Goal: Task Accomplishment & Management: Complete application form

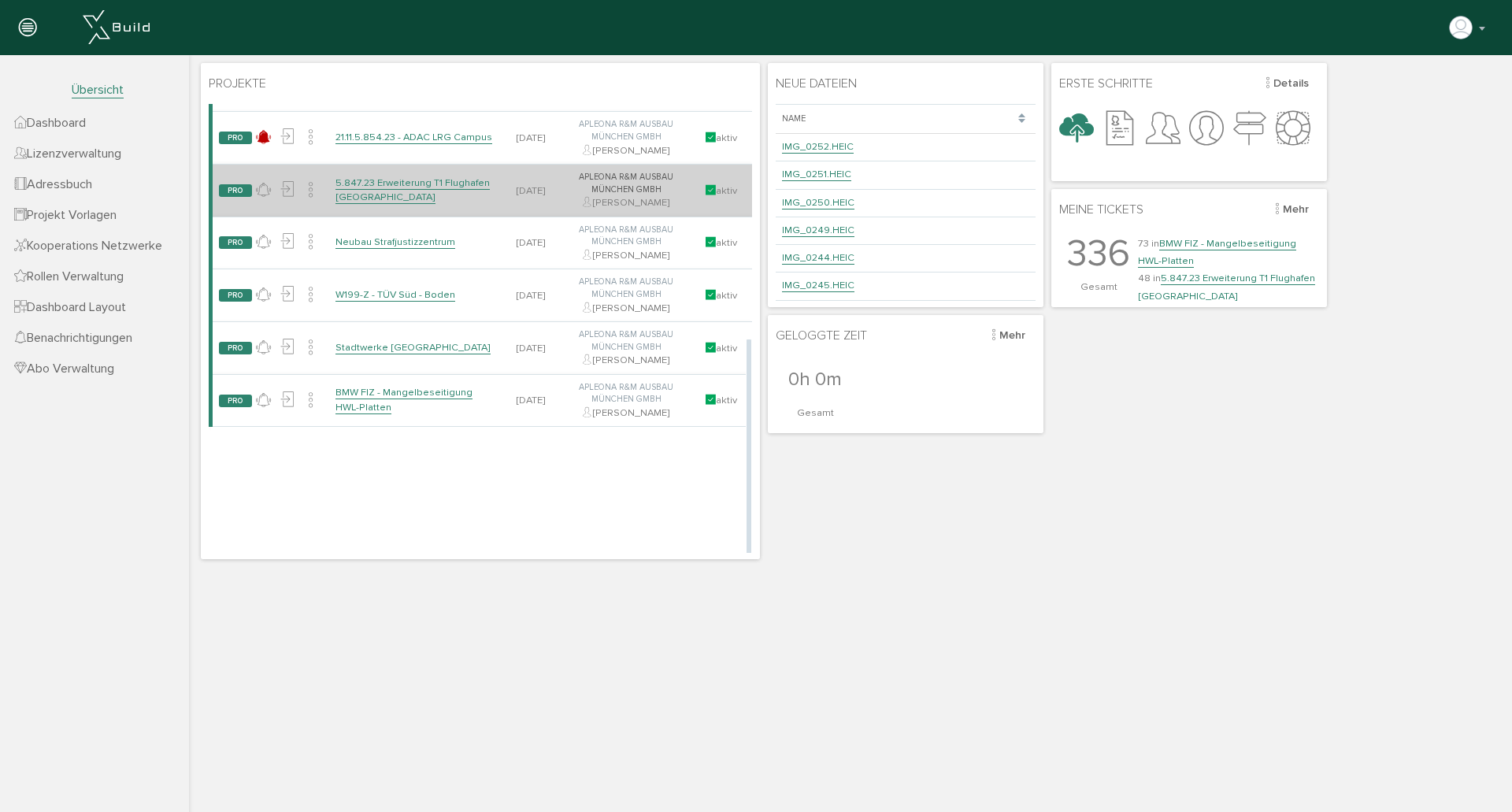
click at [432, 181] on link "5.847.23 Erweiterung T1 Flughafen [GEOGRAPHIC_DATA]" at bounding box center [413, 191] width 154 height 28
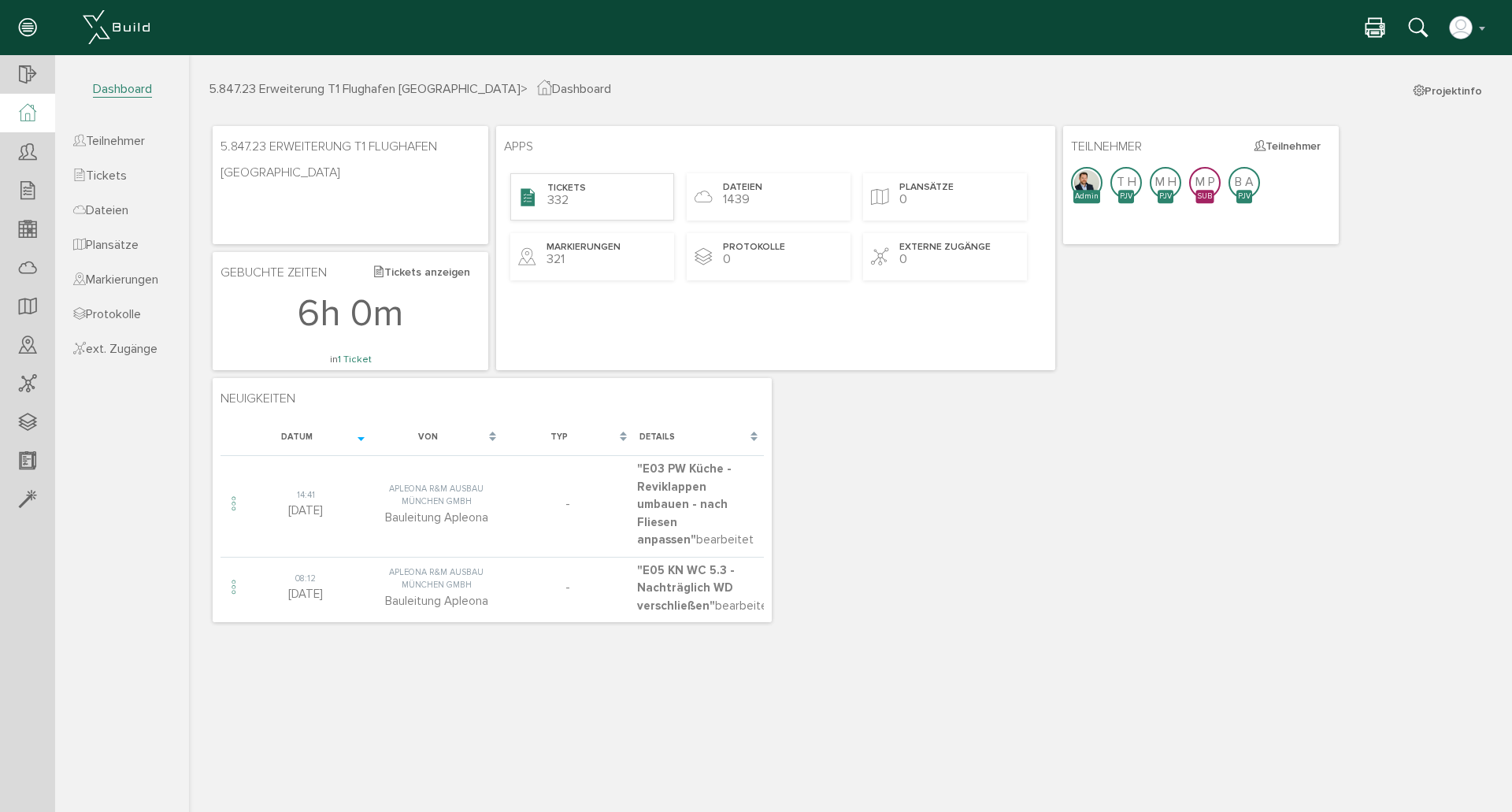
click at [599, 204] on div "Tickets 332" at bounding box center [592, 197] width 164 height 47
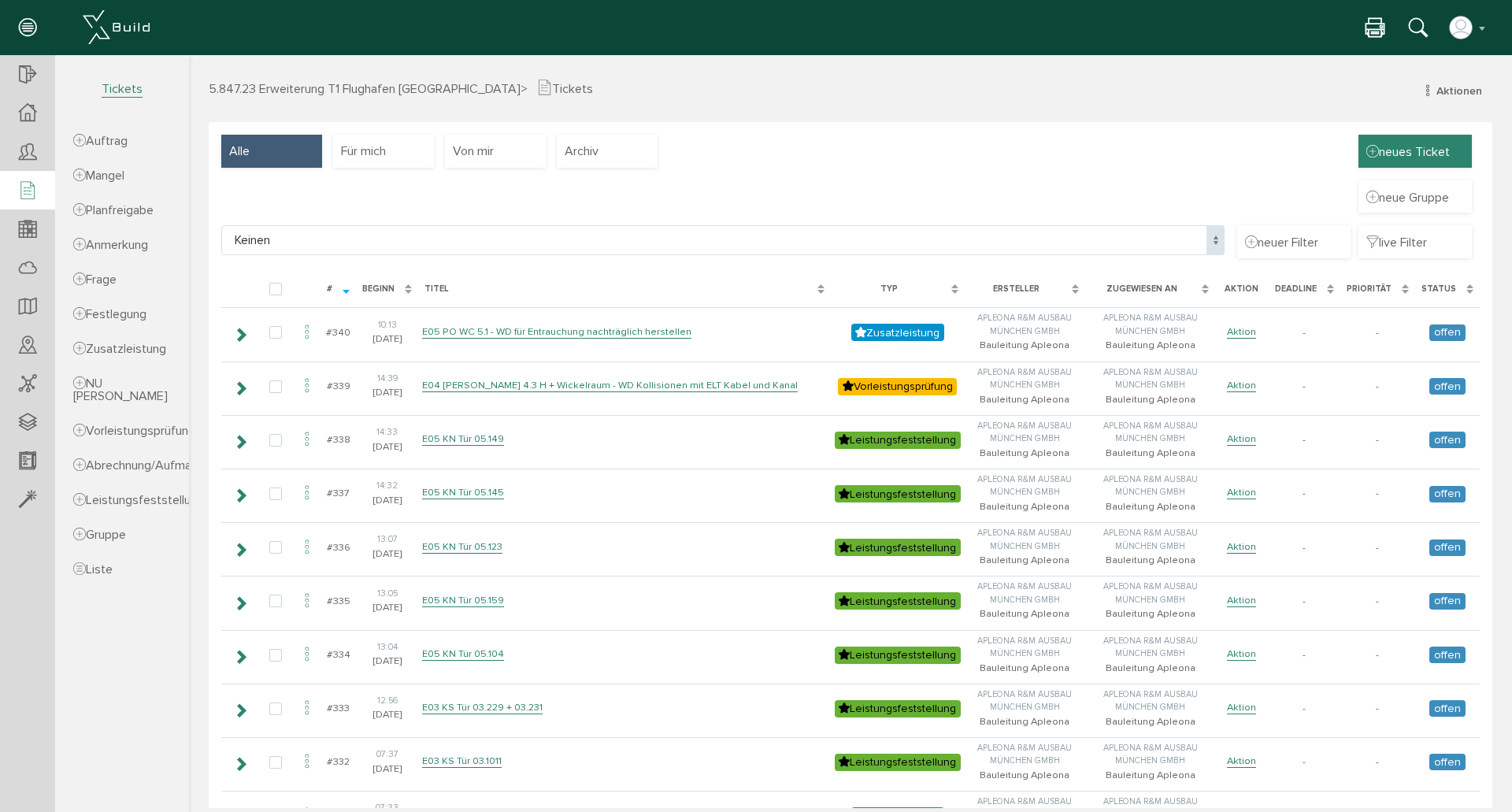
click at [1407, 158] on span "neues Ticket" at bounding box center [1408, 151] width 84 height 17
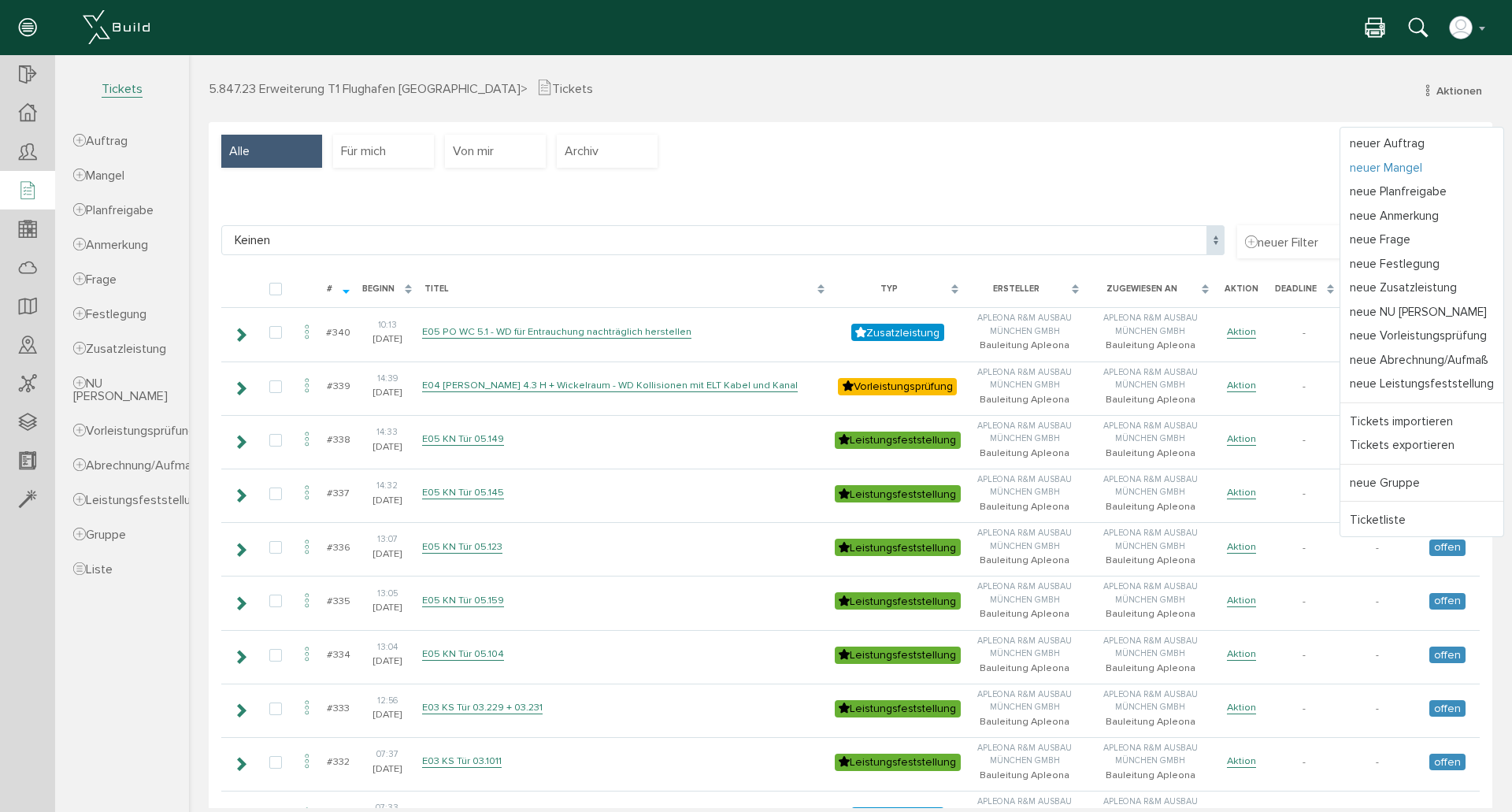
click at [1413, 161] on link "neuer Mangel" at bounding box center [1422, 168] width 163 height 24
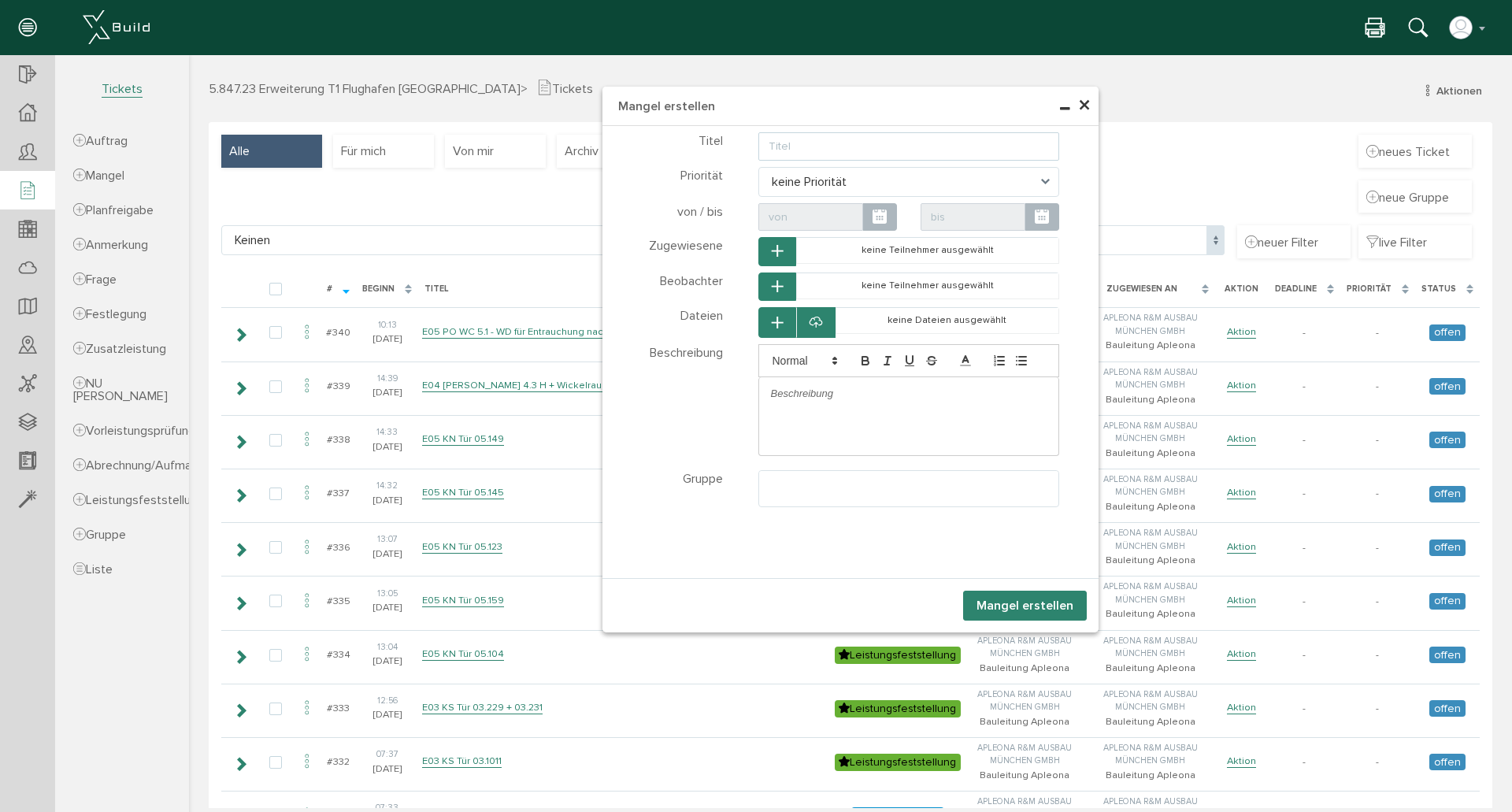
click at [817, 148] on input "text" at bounding box center [909, 146] width 302 height 28
click at [888, 145] on input "E03 PO WC REMA001 - Buaseitige Beschädigung GK-Wände" at bounding box center [909, 146] width 302 height 28
click at [959, 154] on input "E03 PO WC REMA001 - Bauseitige Beschädigung GK-Wände" at bounding box center [909, 146] width 302 height 28
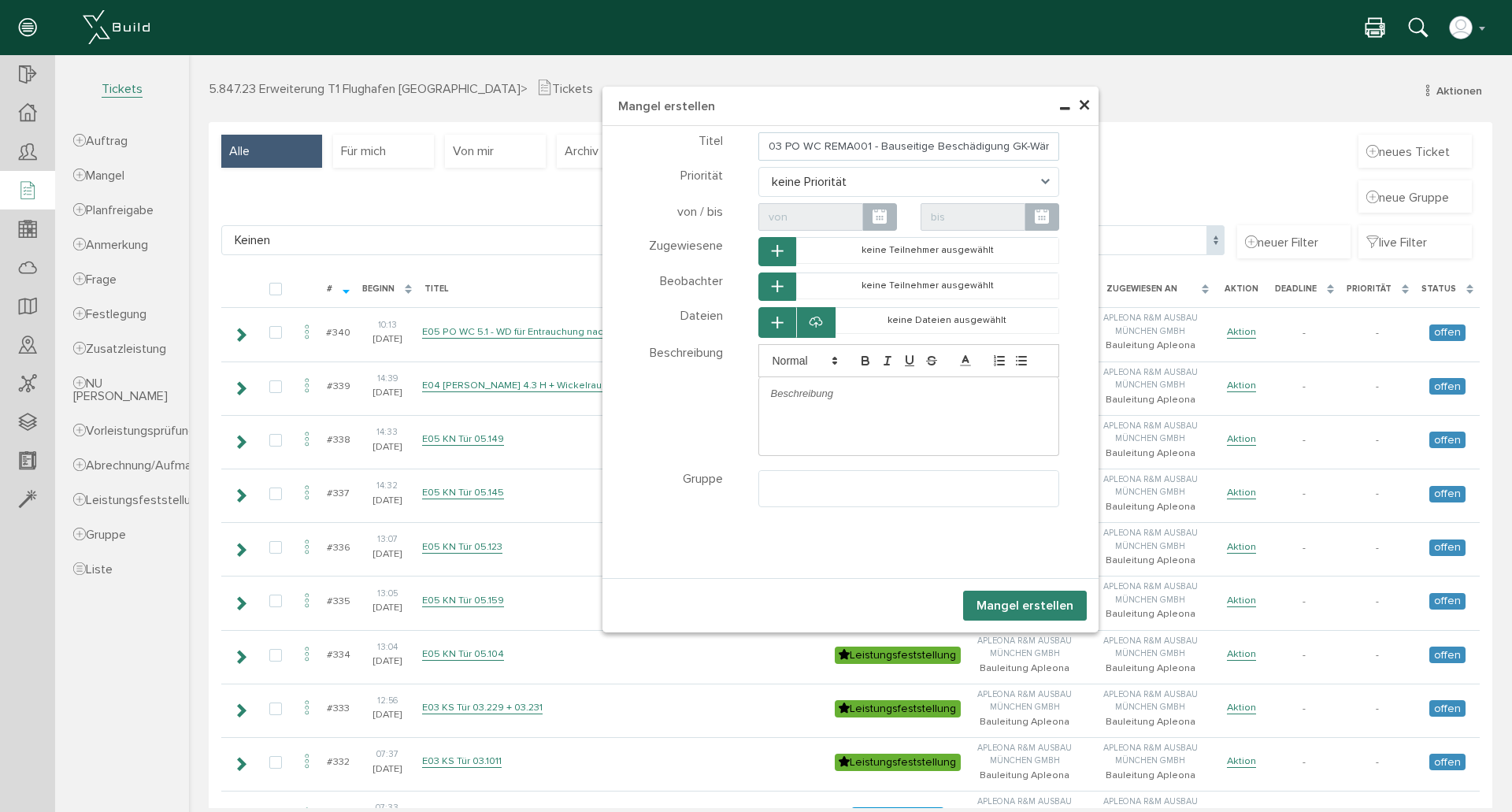
type input "E03 PO WC REMA001 - Bauseitige Beschädigung GK-Wände"
click at [1165, 406] on div "× Mangel erstellen Teilnehmer wählen Teilnehmer Dateien wählen Dateien Tickets" at bounding box center [850, 432] width 1323 height 753
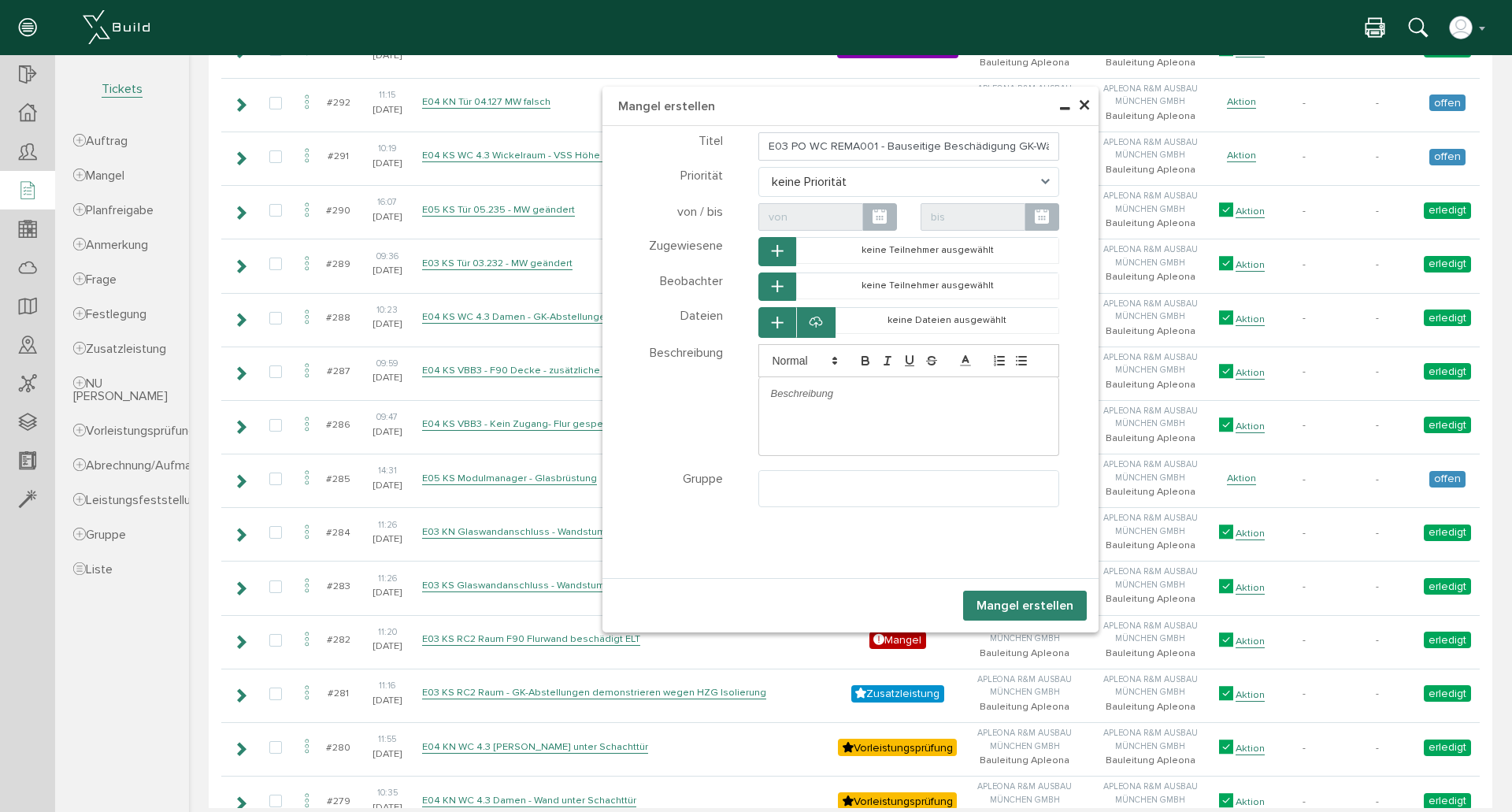
scroll to position [2626, 0]
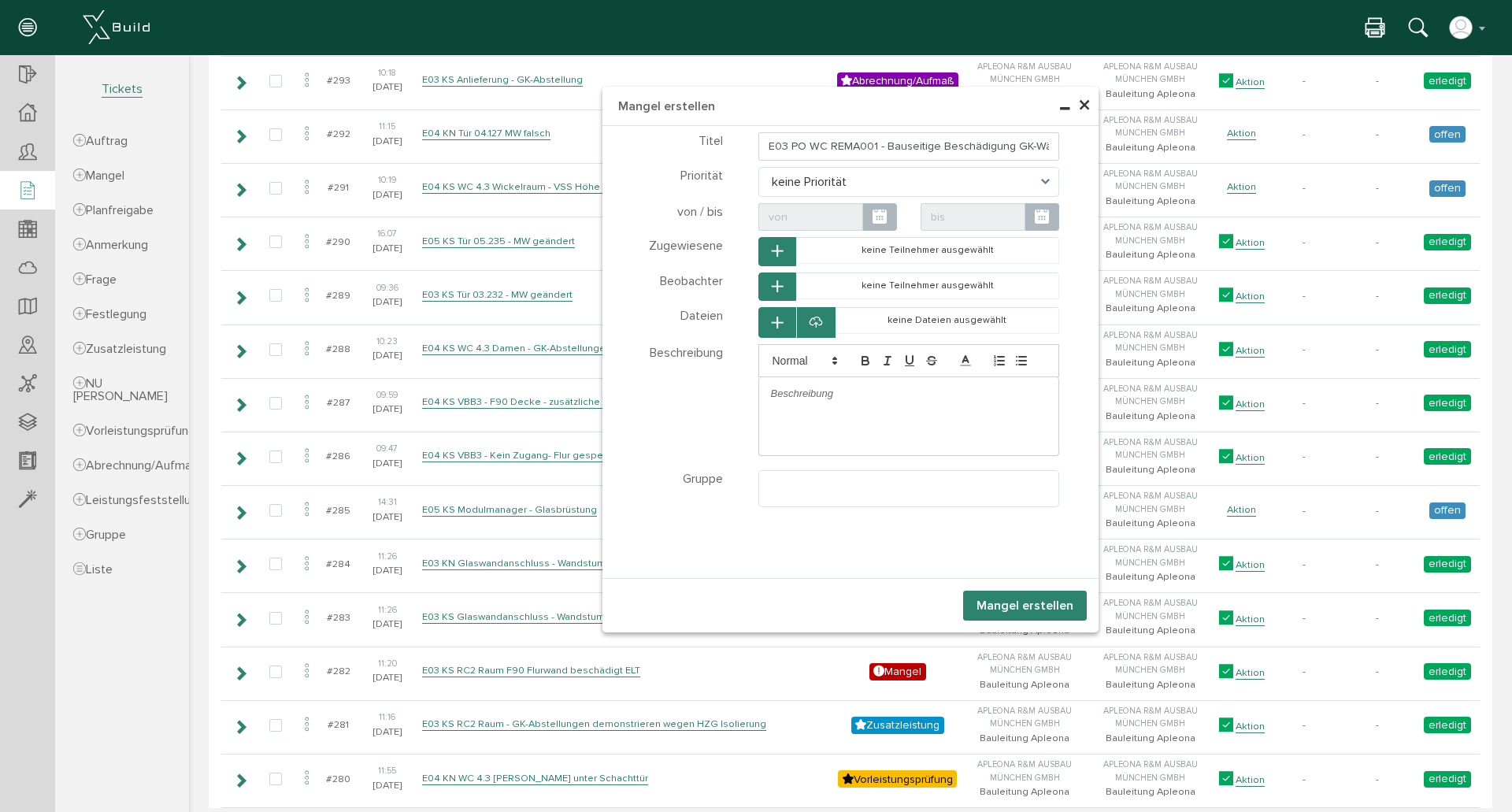
click at [891, 392] on p at bounding box center [909, 393] width 277 height 14
click at [825, 395] on p "3xGK-Wände sind bauseitig" at bounding box center [909, 393] width 277 height 14
click at [910, 394] on p "3xGK-Wand sind bauseitig" at bounding box center [909, 393] width 277 height 14
click at [888, 395] on p "3xGK-Wand sind bauseitig eröffnet" at bounding box center [909, 393] width 277 height 14
click at [977, 393] on p "3xGK-Wand sind bauseitig wild eröffnet" at bounding box center [909, 393] width 277 height 14
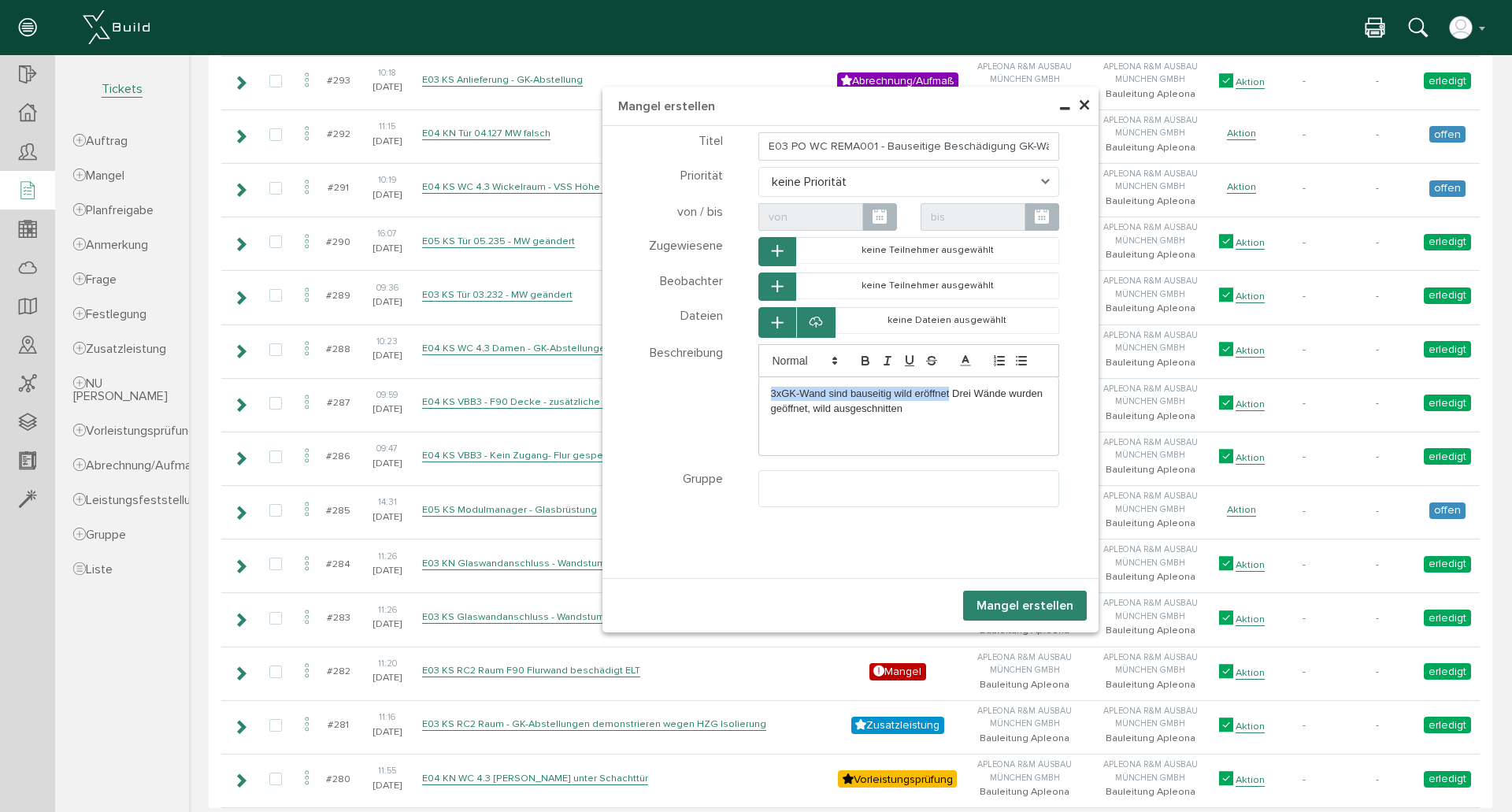
drag, startPoint x: 944, startPoint y: 394, endPoint x: 759, endPoint y: 393, distance: 185.0
click at [759, 393] on div "3xGK-Wand sind bauseitig wild eröffnet Drei Wände wurden geöffnet, wild ausgesc…" at bounding box center [909, 401] width 300 height 48
click at [879, 415] on div "Drei Wände wurden geöffnet, wild ausgeschnitten" at bounding box center [909, 416] width 302 height 79
click at [855, 389] on p "Drei Wände wurden geöffnet, wild ausgeschnitten" at bounding box center [909, 393] width 277 height 14
click at [955, 422] on div "Drei Wände wurden bauseitig geöffnet, wild ausgeschnitten" at bounding box center [909, 416] width 302 height 79
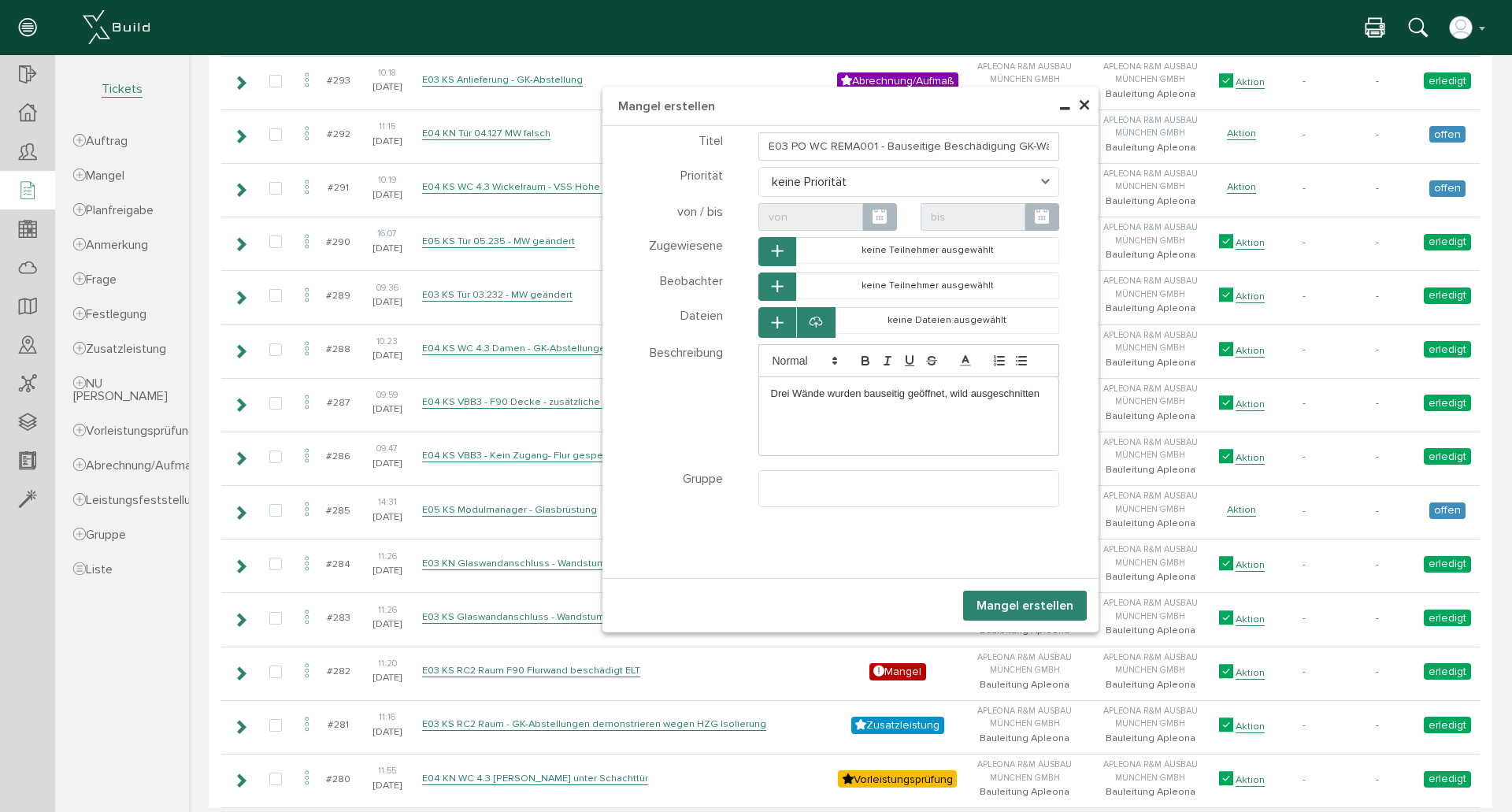
click at [941, 396] on p "Drei Wände wurden bauseitig geöffnet, wild ausgeschnitten" at bounding box center [909, 393] width 277 height 14
click at [1041, 397] on p "Drei Wände wurden bauseitig geöffnet (wild ausgeschnitten" at bounding box center [909, 393] width 277 height 14
click at [818, 320] on div at bounding box center [816, 323] width 40 height 31
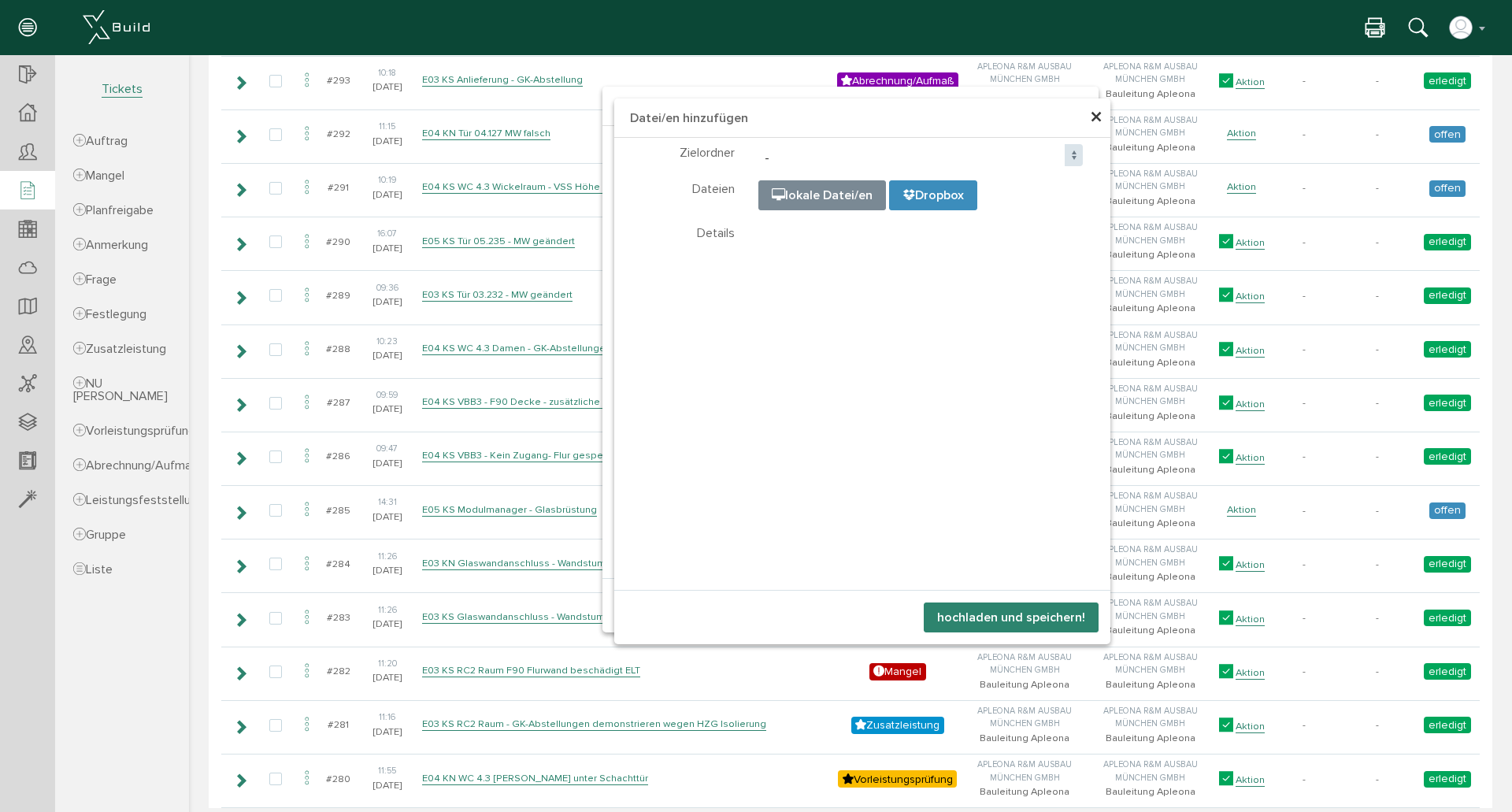
click at [801, 190] on input "file" at bounding box center [1153, 260] width 788 height 157
type input "C:\fakepath\IMG_2762.JPG"
click at [971, 619] on button "hochladen und speichern!" at bounding box center [1012, 617] width 175 height 30
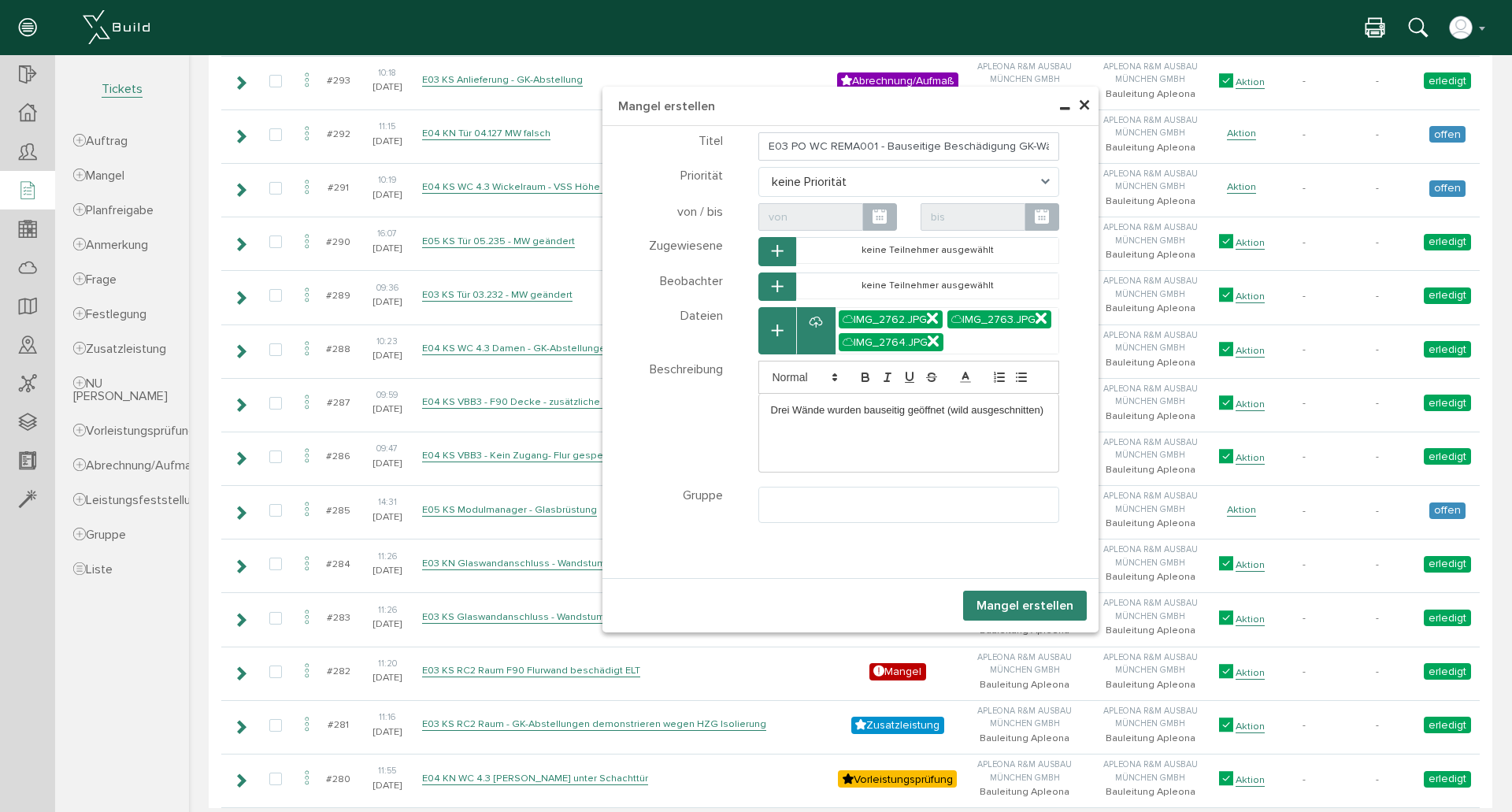
click at [1020, 605] on button "Mangel erstellen" at bounding box center [1025, 605] width 123 height 30
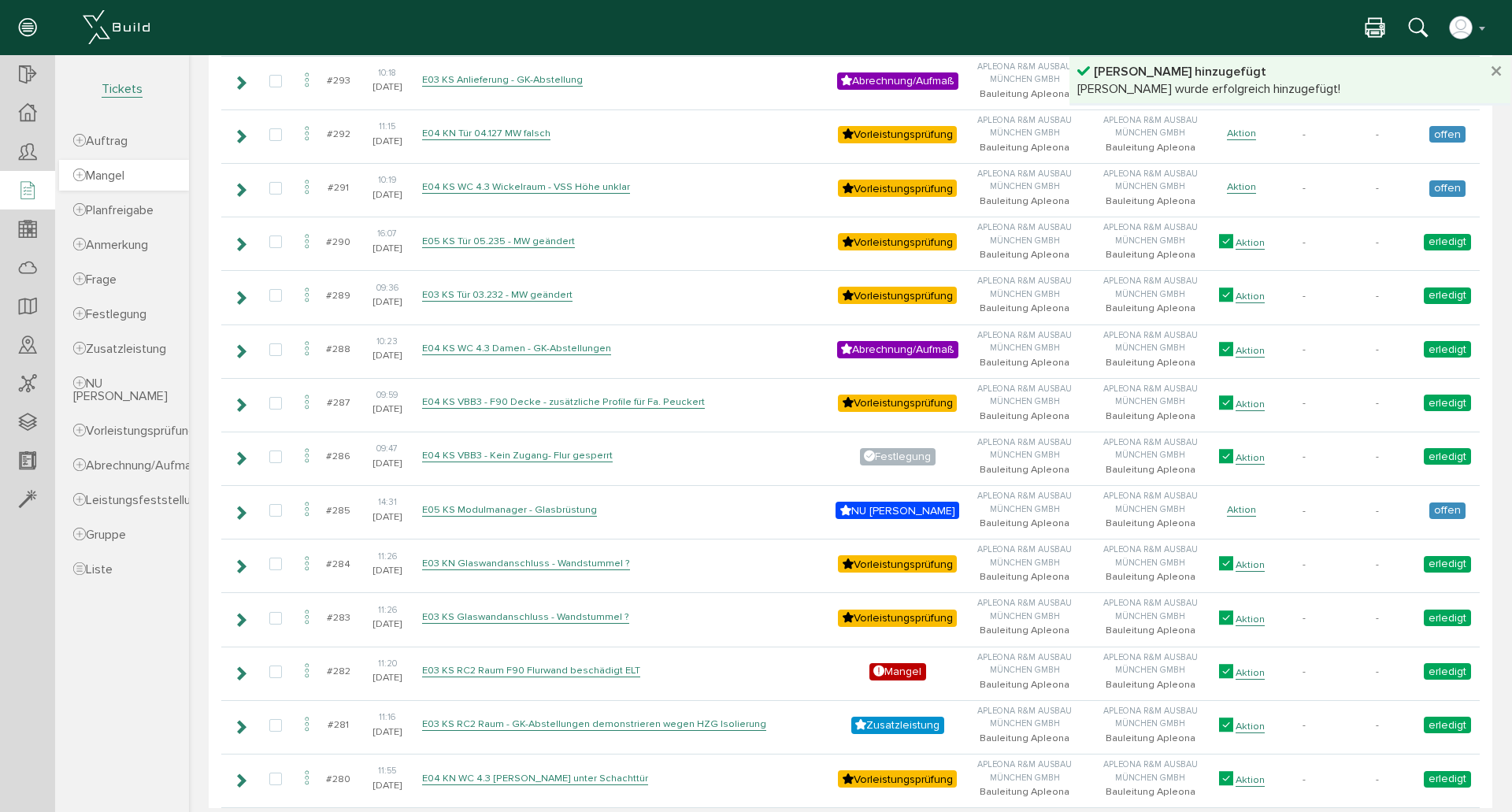
scroll to position [2101, 0]
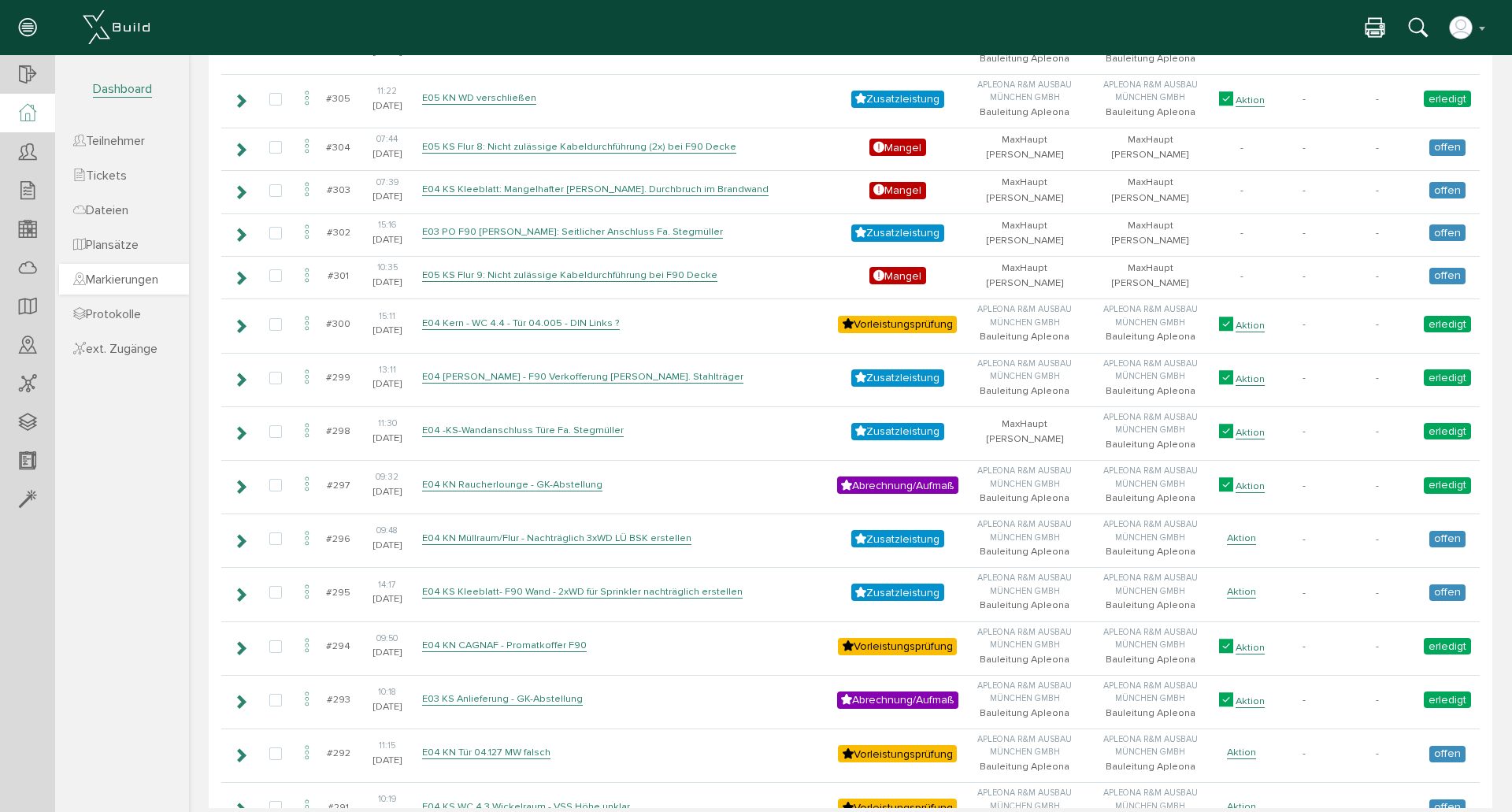
click at [140, 281] on span "Markierungen" at bounding box center [115, 279] width 85 height 15
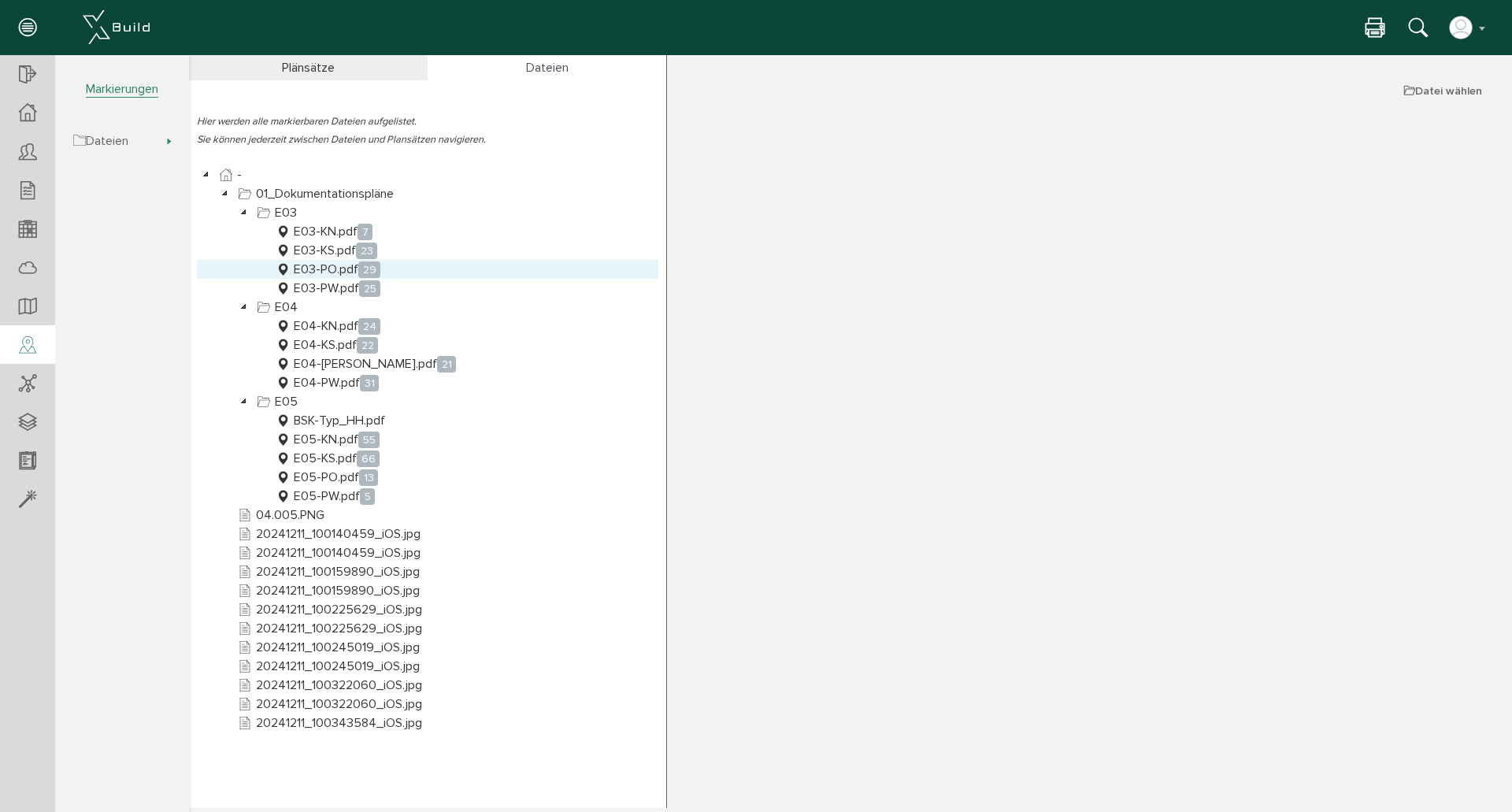
click at [337, 267] on link "E03-PO.pdf 29" at bounding box center [328, 269] width 111 height 19
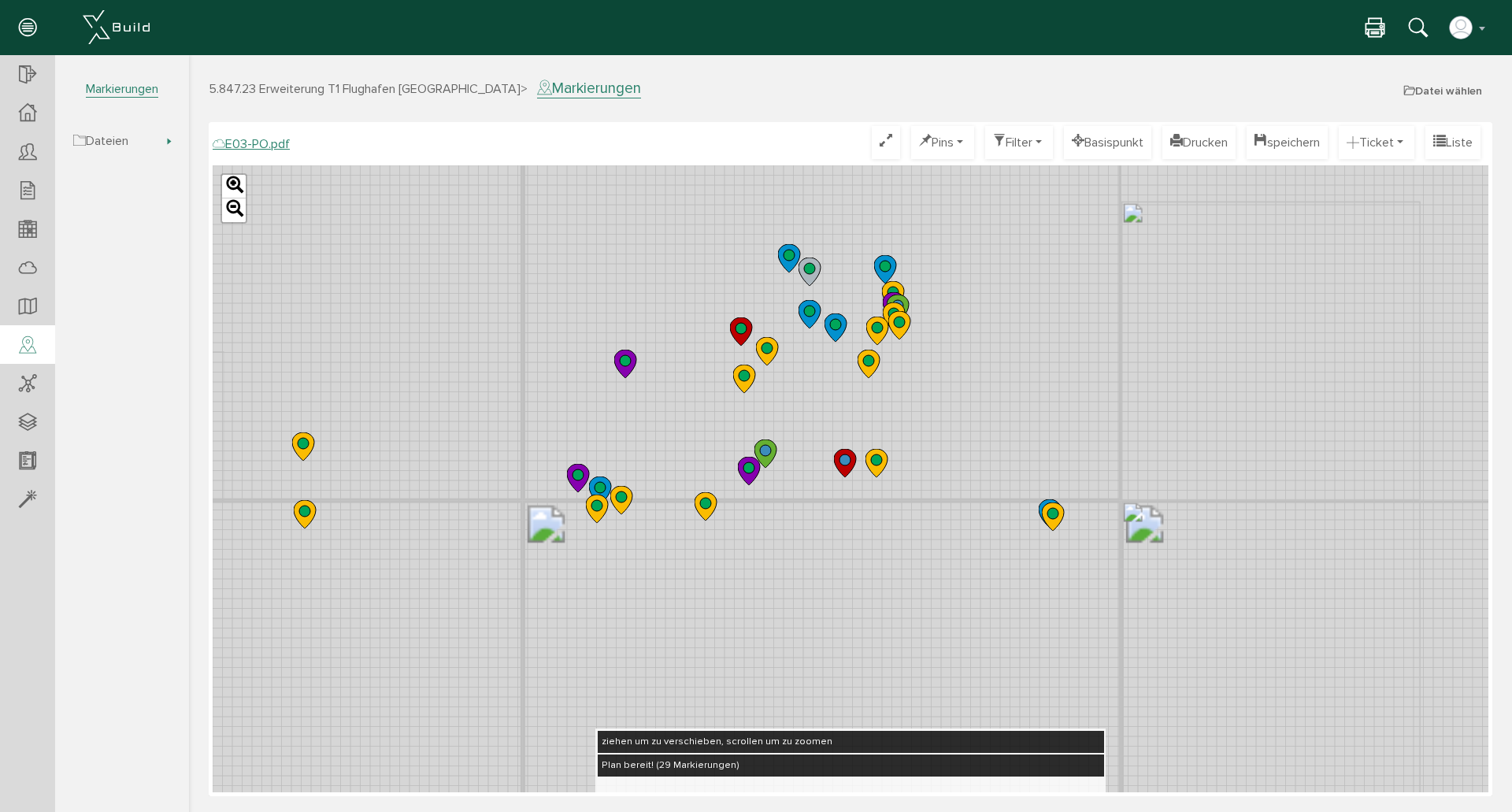
drag, startPoint x: 912, startPoint y: 246, endPoint x: 797, endPoint y: 389, distance: 183.5
click at [797, 389] on div "Leaflet" at bounding box center [850, 479] width 1276 height 627
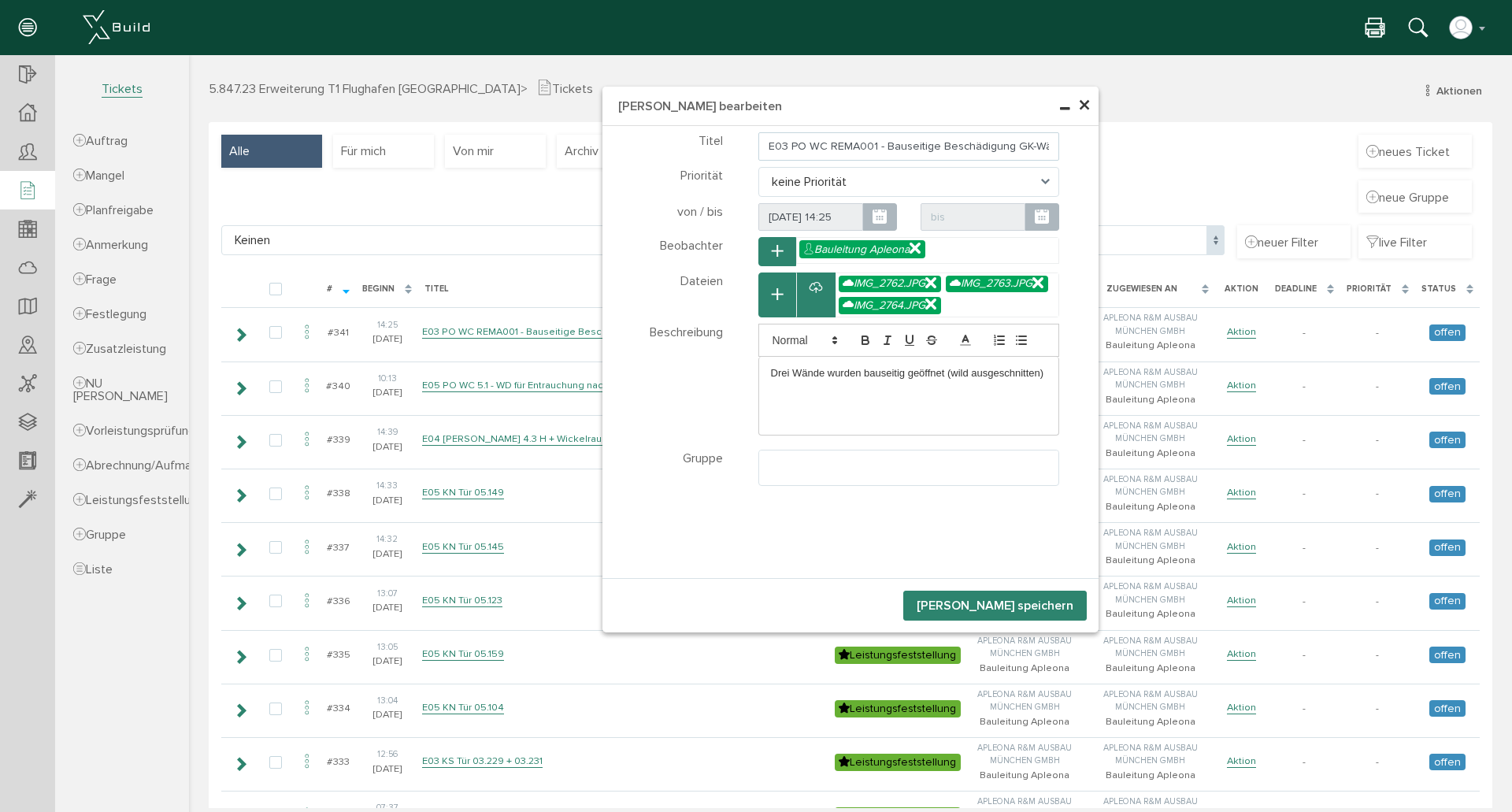
click at [798, 145] on input "E03 PO WC REMA001 - Bauseitige Beschädigung GK-Wände" at bounding box center [909, 146] width 302 height 28
type input "E03 PW WC REMA001 - Bauseitige Beschädigung GK-Wände"
click at [1045, 390] on div "Drei Wände wurden bauseitig geöffnet (wild ausgeschnitten)" at bounding box center [909, 373] width 300 height 33
drag, startPoint x: 836, startPoint y: 410, endPoint x: 939, endPoint y: 413, distance: 103.0
click at [939, 395] on li "Beh [PERSON_NAME] Tür" at bounding box center [916, 387] width 260 height 14
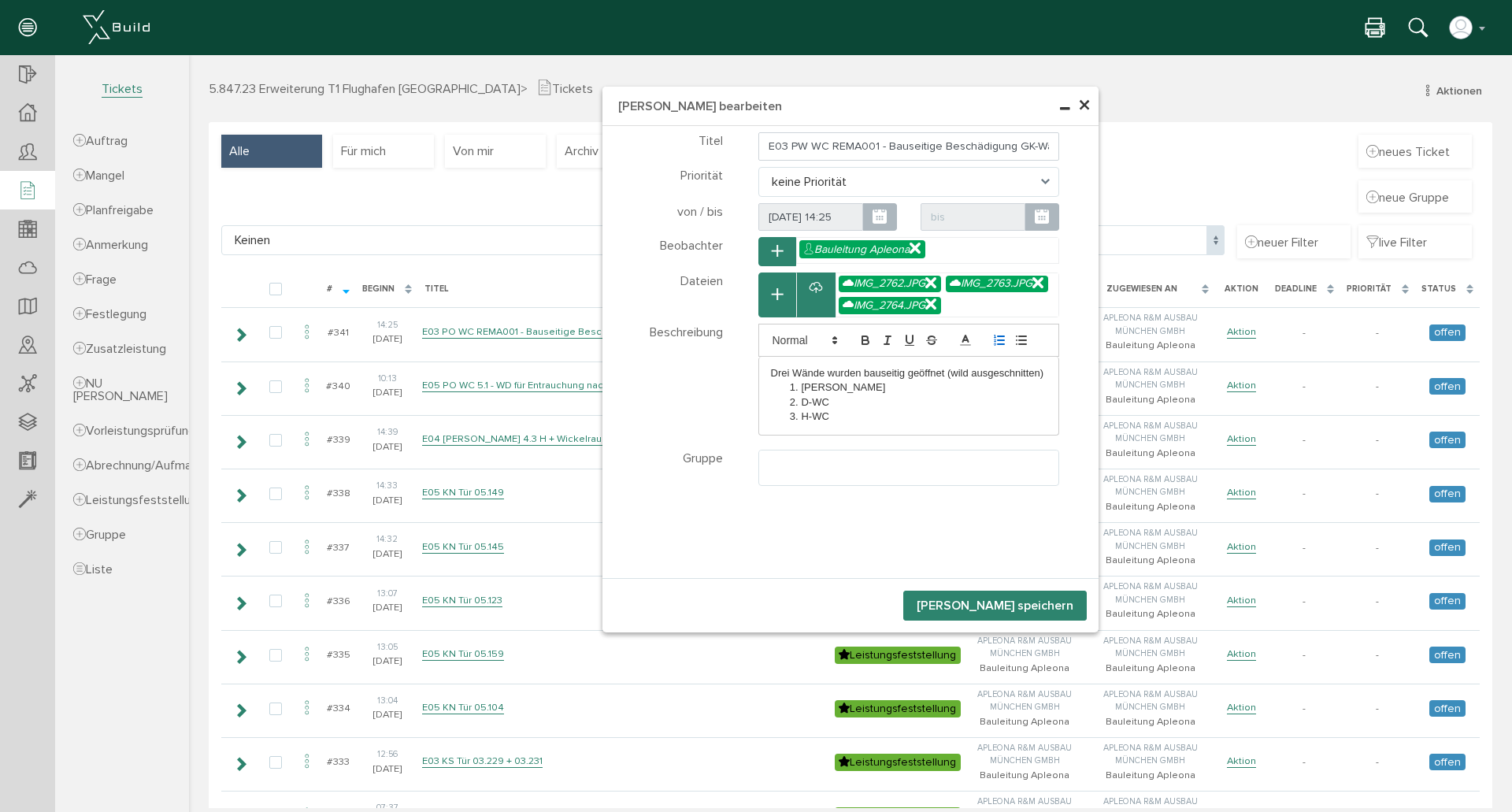
click at [1060, 604] on button "[PERSON_NAME] speichern" at bounding box center [995, 605] width 183 height 30
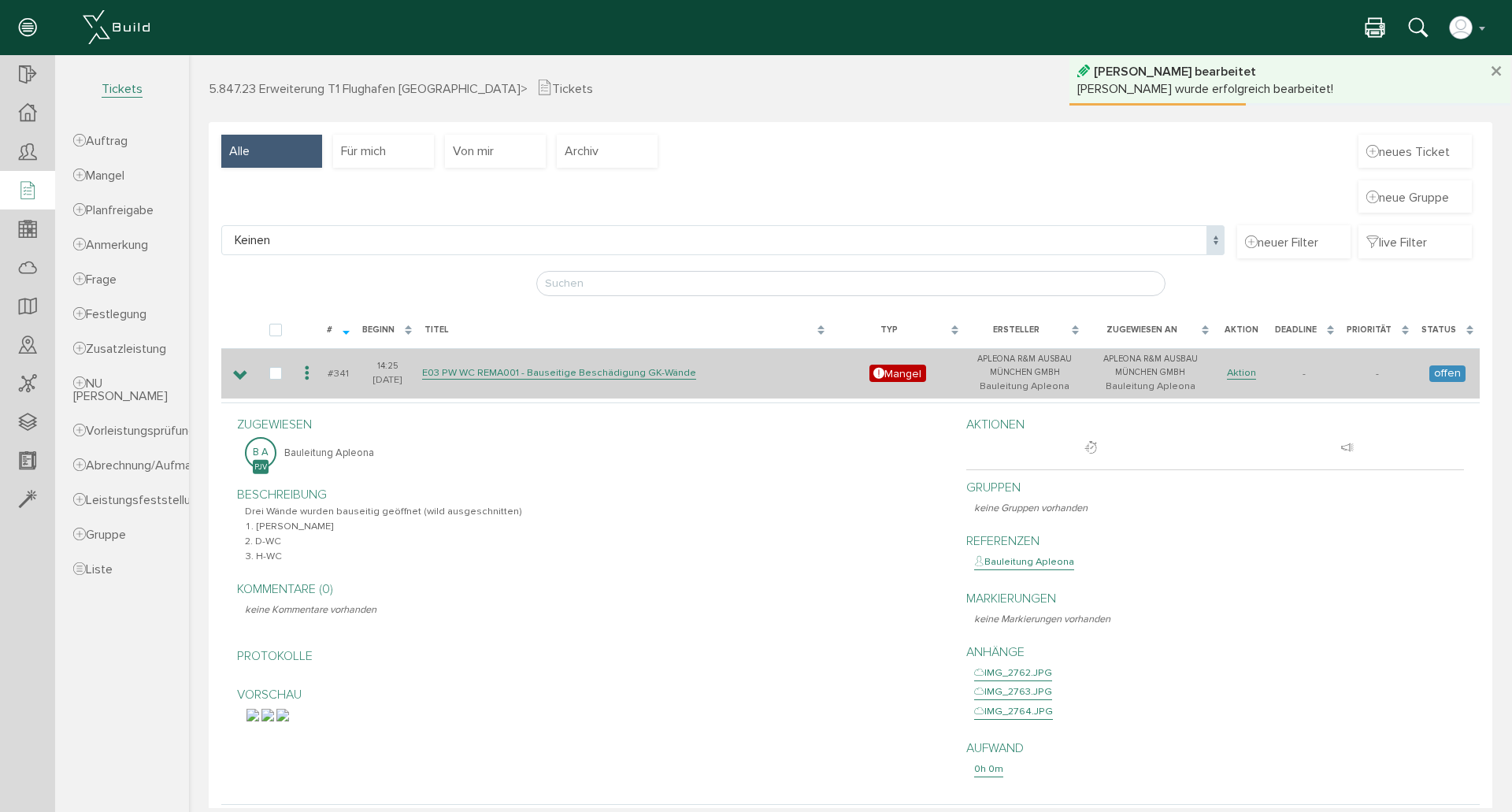
click at [238, 375] on icon at bounding box center [240, 376] width 15 height 13
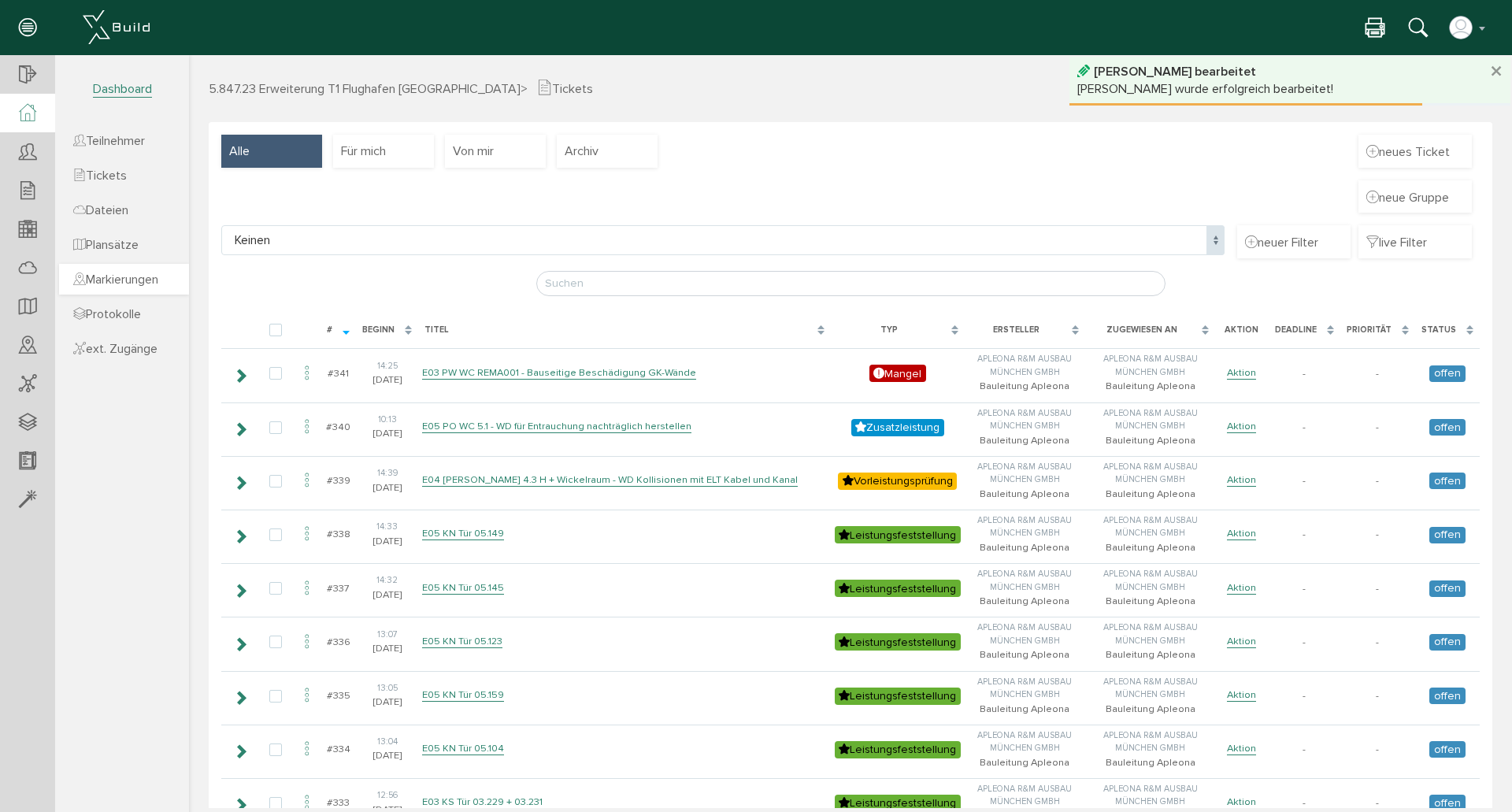
click at [119, 274] on span "Markierungen" at bounding box center [115, 279] width 85 height 15
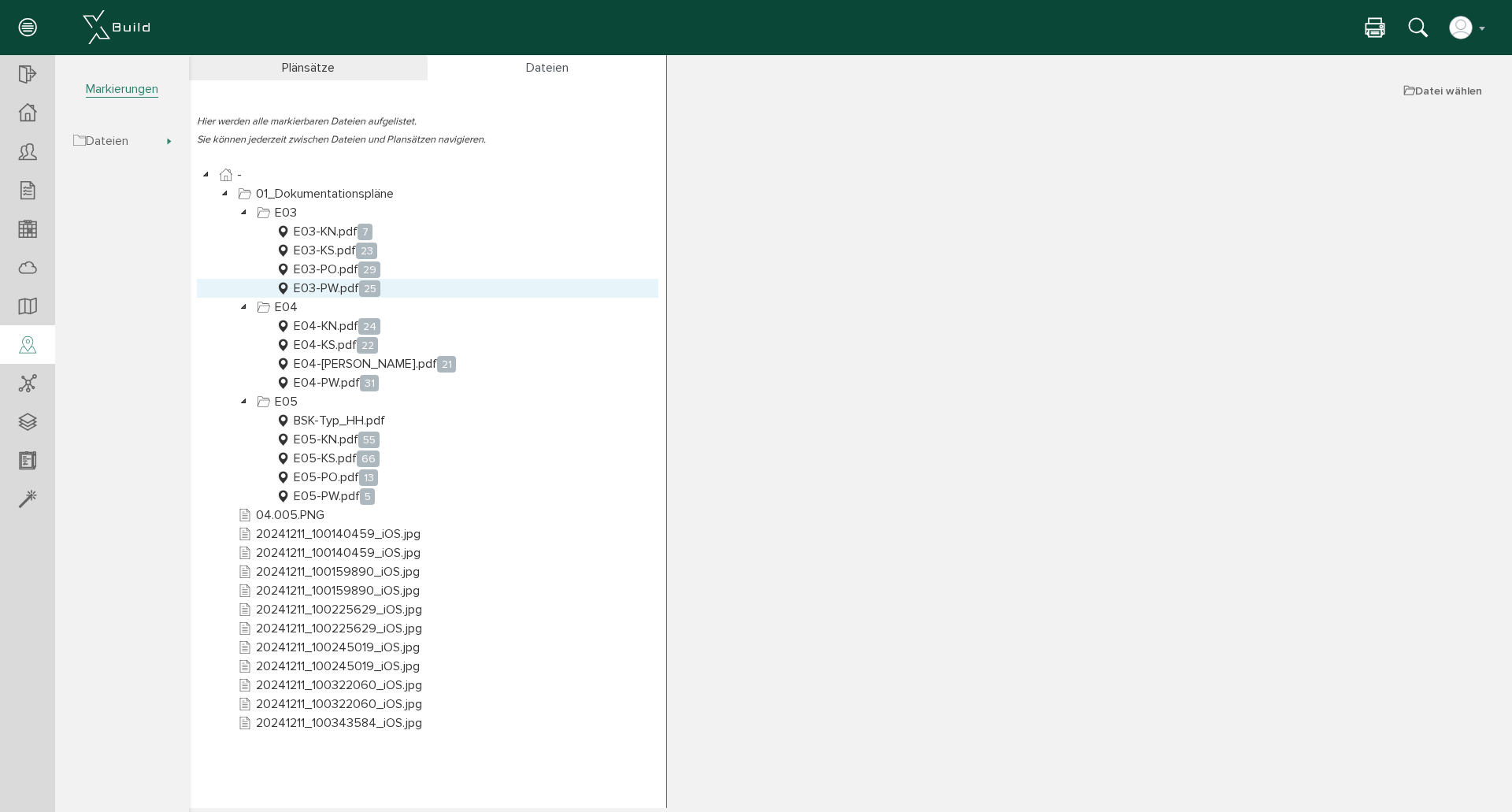
click at [326, 286] on link "E03-PW.pdf 25" at bounding box center [328, 288] width 111 height 19
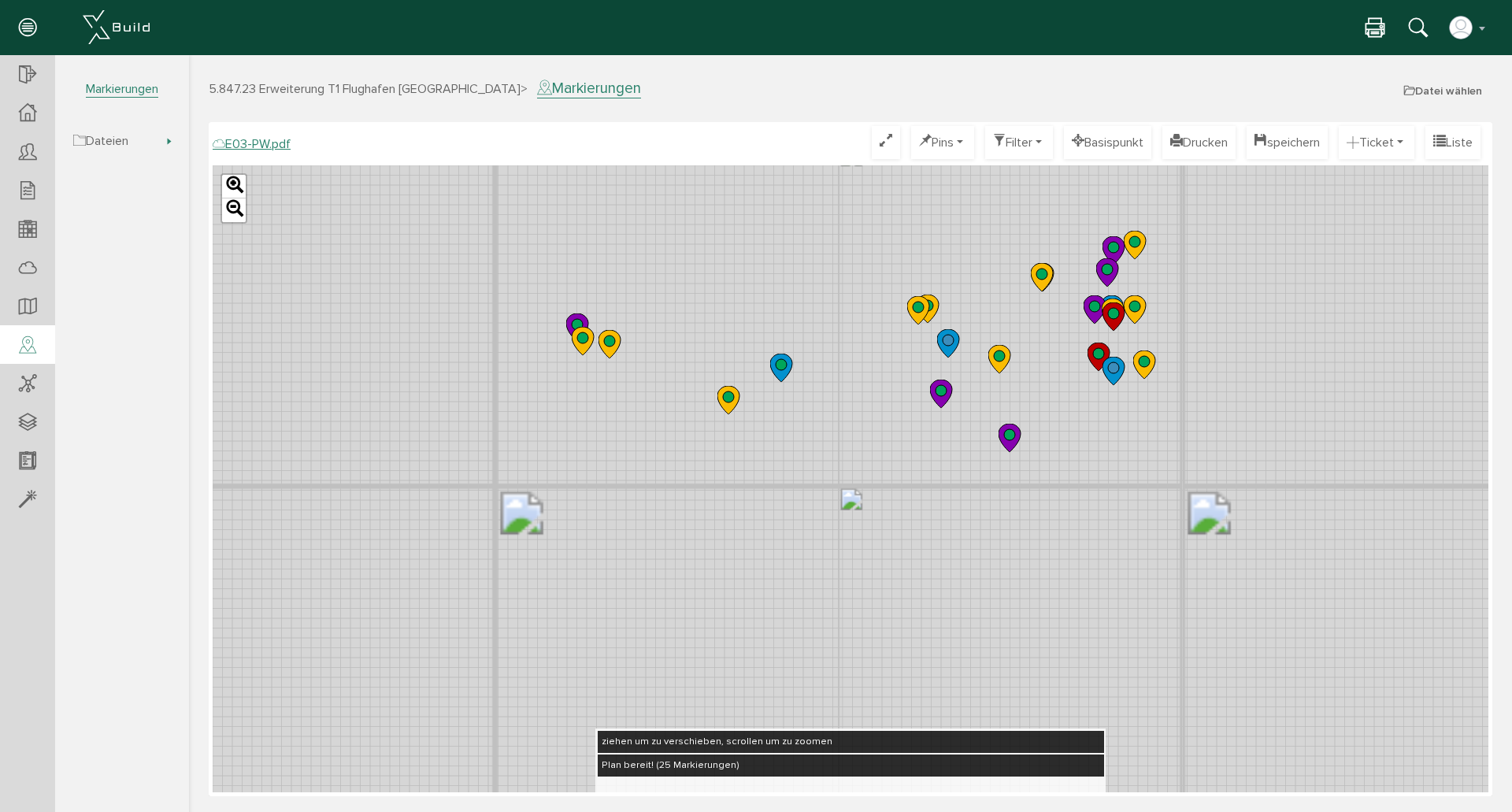
drag, startPoint x: 1217, startPoint y: 271, endPoint x: 1149, endPoint y: 295, distance: 72.1
click at [1109, 315] on div "Leaflet" at bounding box center [850, 479] width 1276 height 627
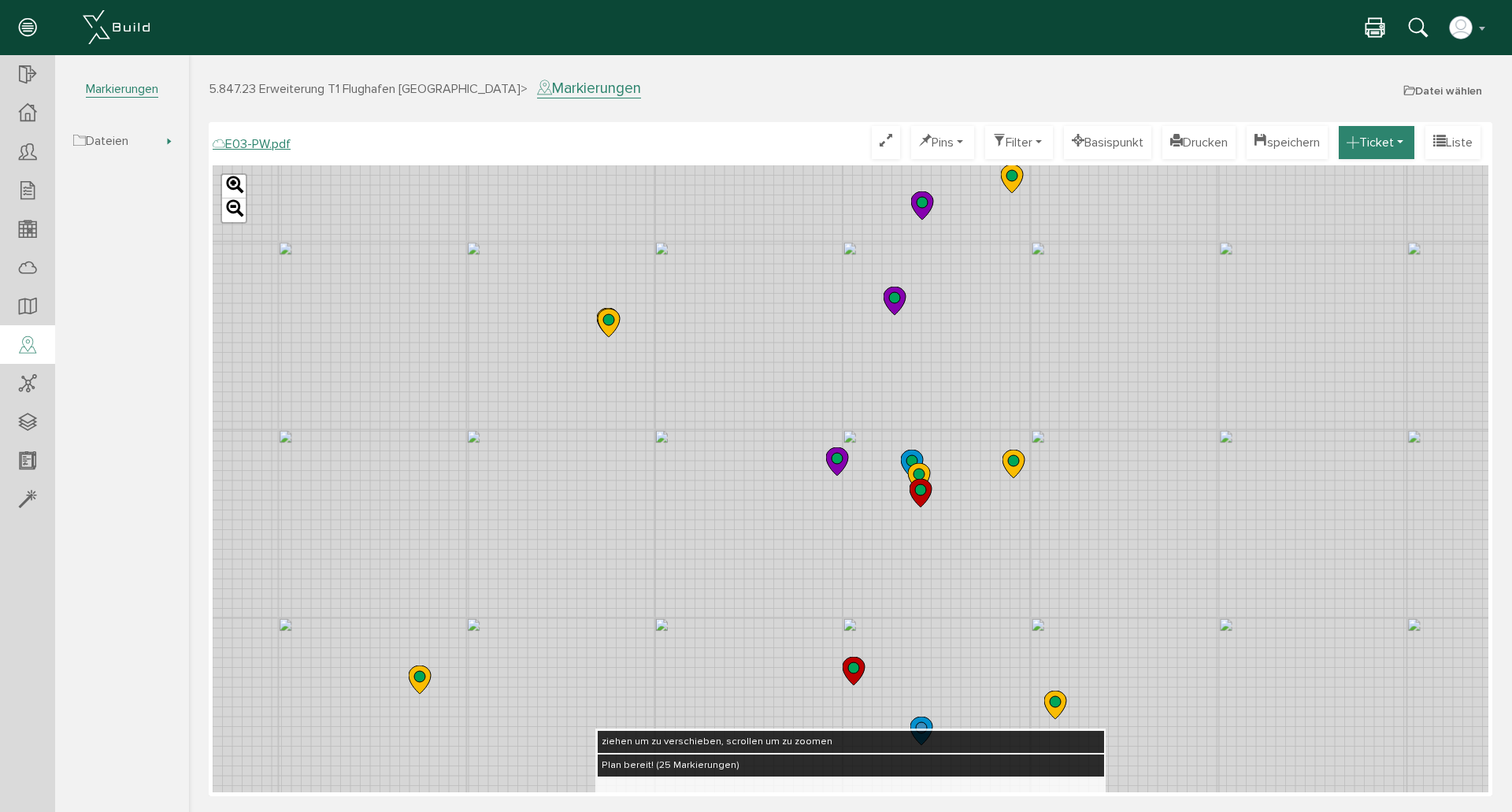
click at [1385, 137] on button "Ticket" at bounding box center [1377, 142] width 75 height 33
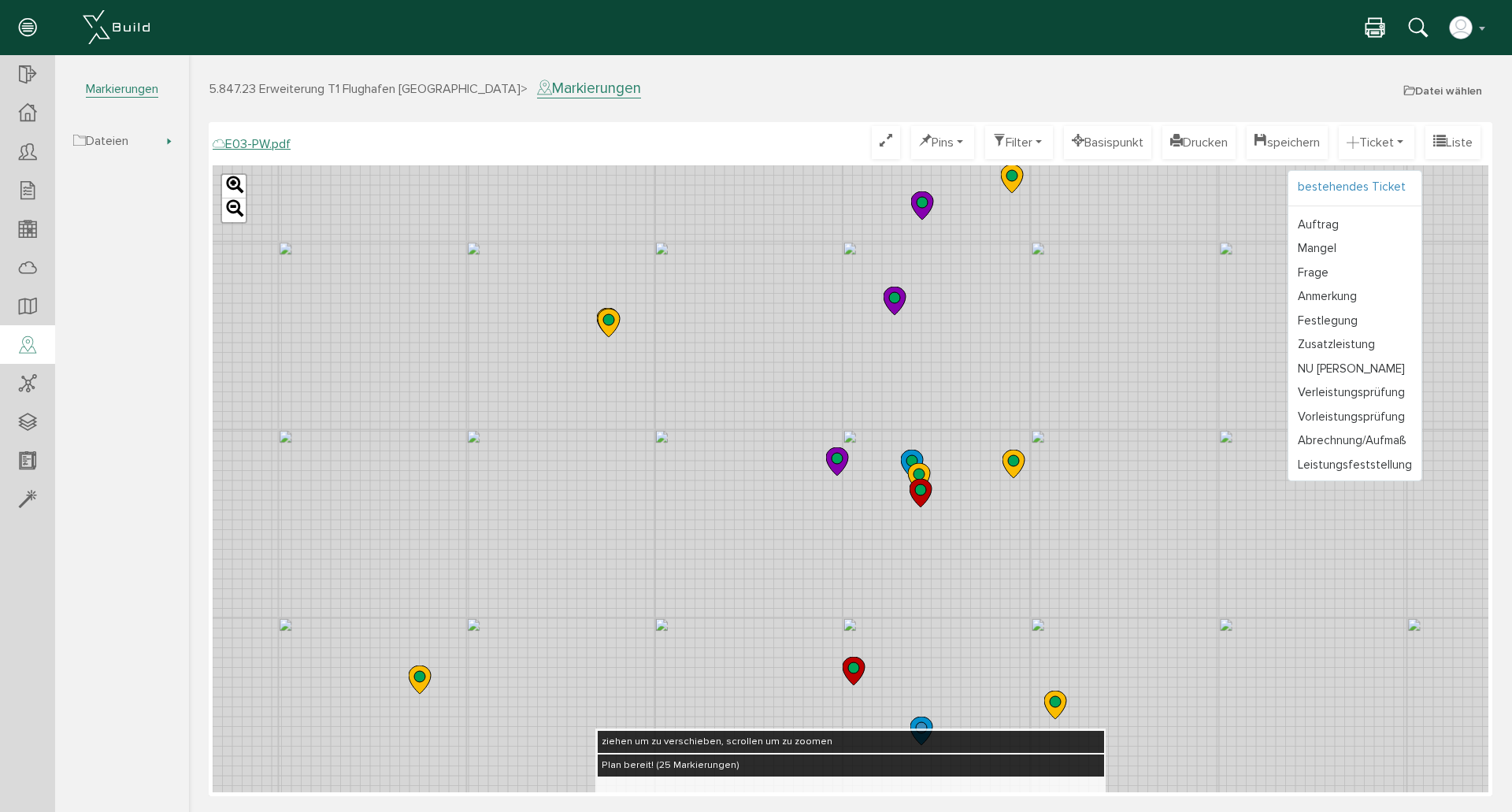
click at [1378, 182] on link "bestehendes Ticket" at bounding box center [1355, 187] width 133 height 24
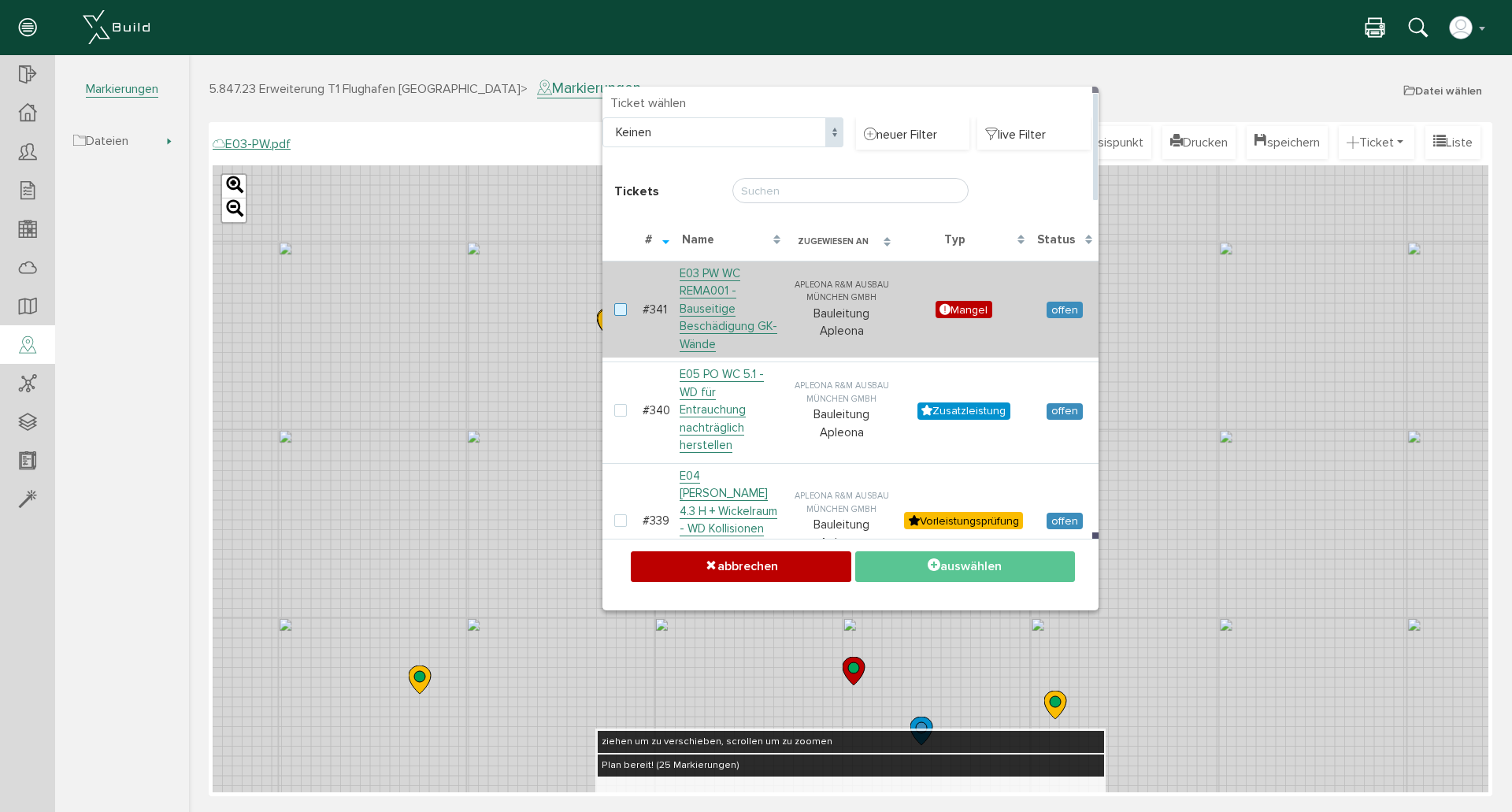
click at [624, 313] on label at bounding box center [623, 310] width 19 height 14
click at [624, 313] on input "checkbox" at bounding box center [619, 308] width 11 height 11
checkbox input "true"
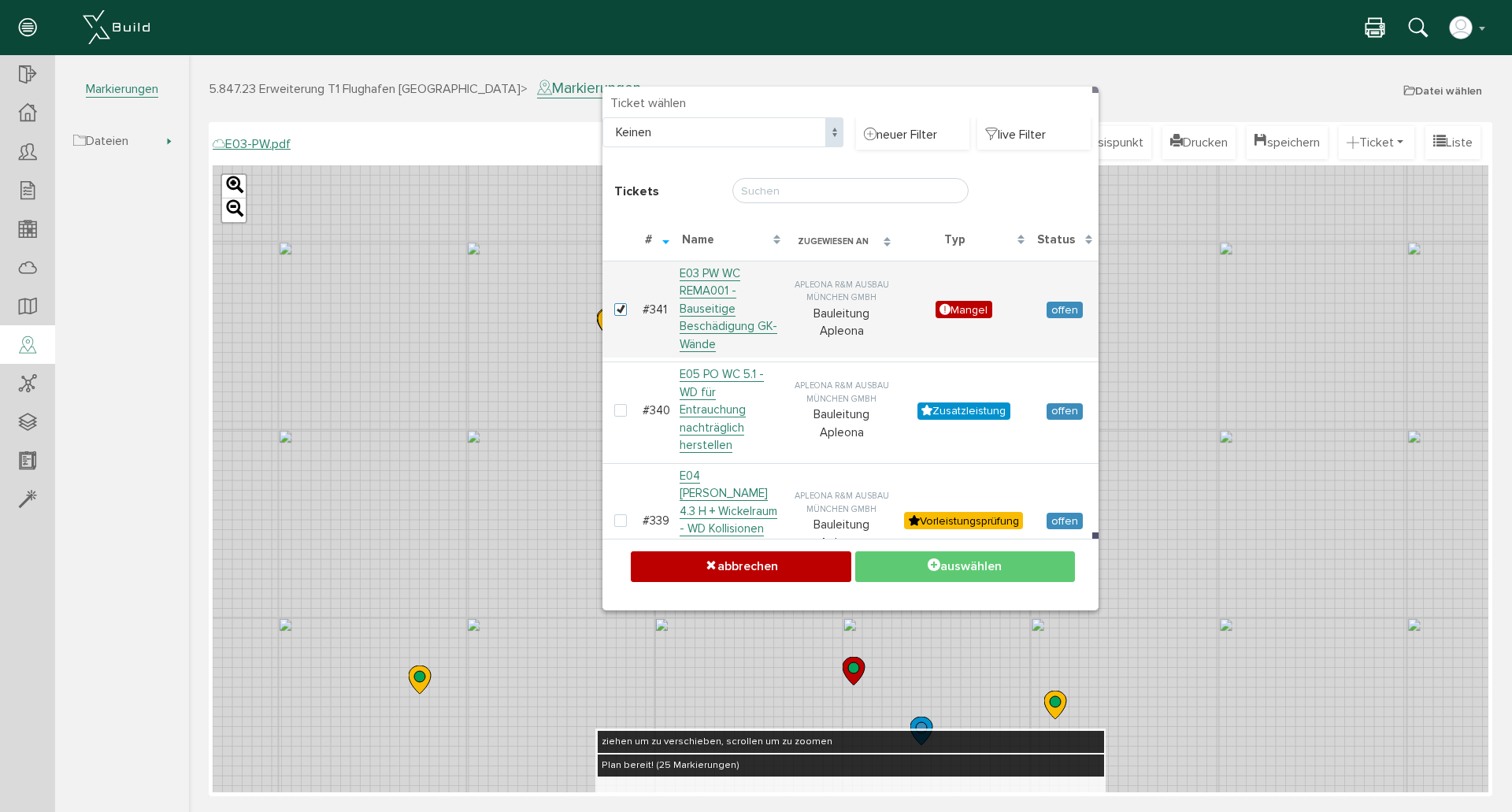
click at [994, 567] on button "auswählen" at bounding box center [965, 567] width 220 height 31
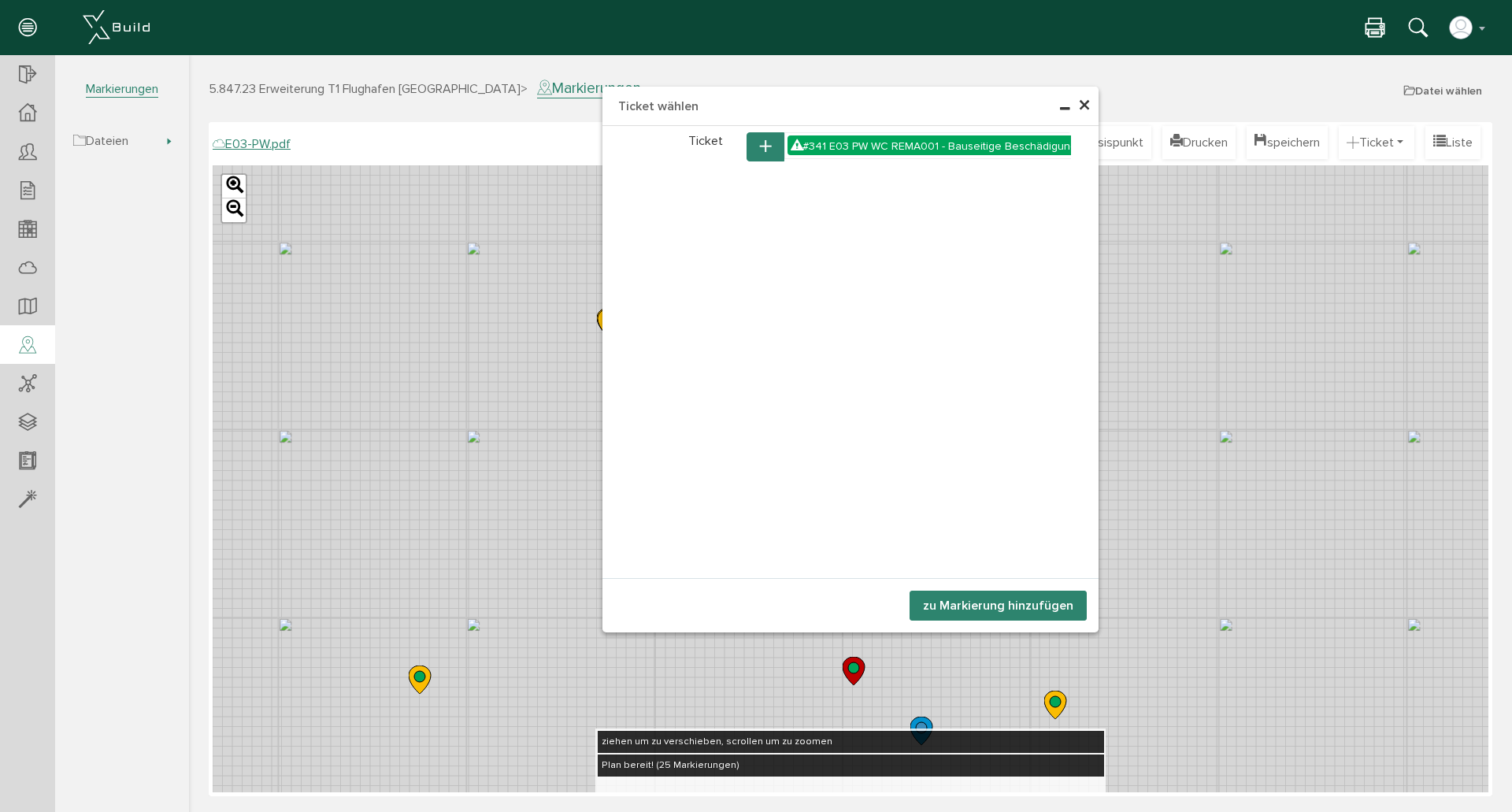
click at [1024, 604] on button "zu Markierung hinzufügen" at bounding box center [999, 605] width 177 height 30
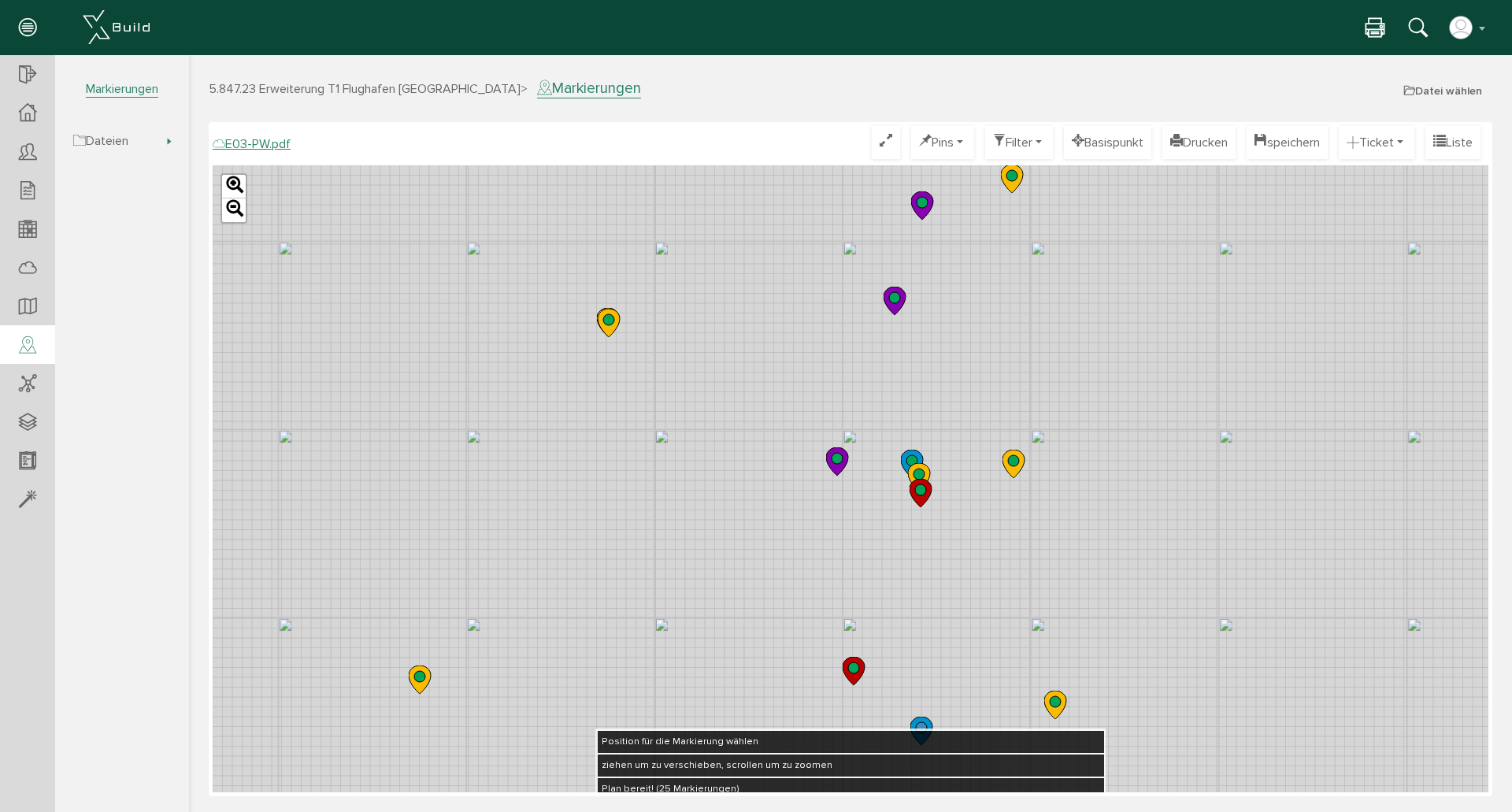
click at [832, 371] on div "Leaflet" at bounding box center [850, 479] width 1276 height 627
click at [1311, 139] on button "speichern" at bounding box center [1287, 142] width 81 height 33
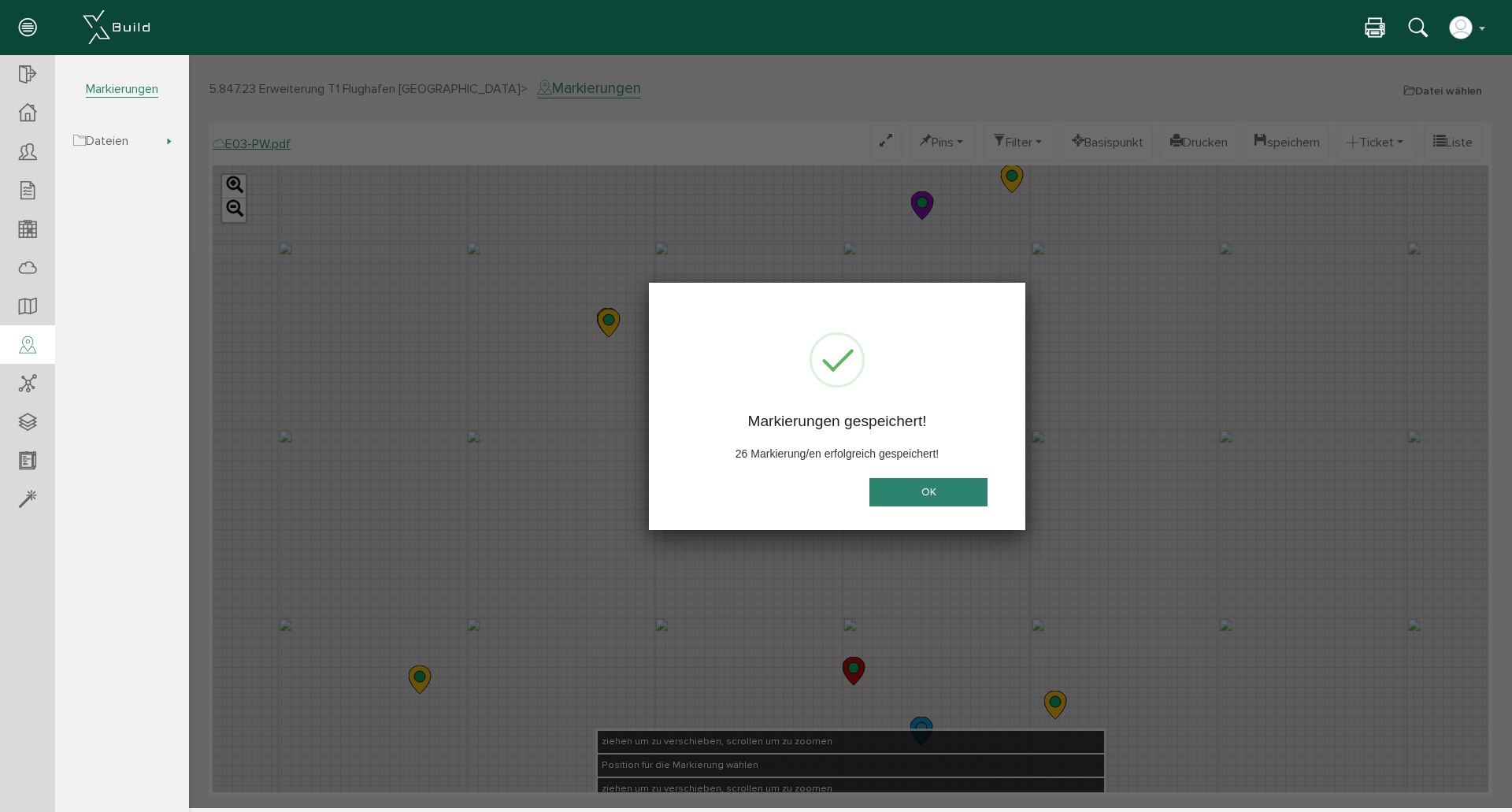
click at [952, 493] on button "OK" at bounding box center [929, 492] width 118 height 29
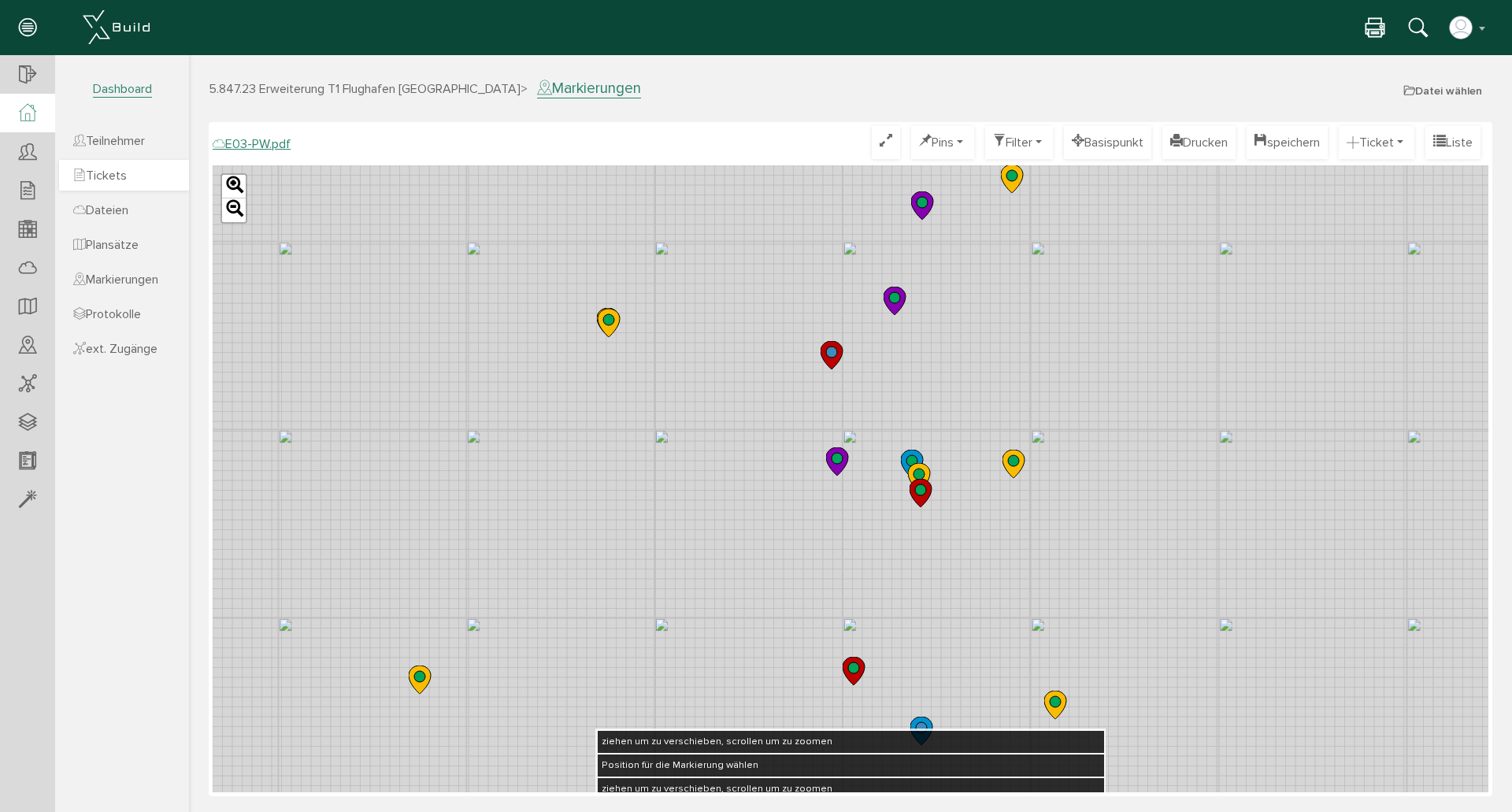
click at [127, 179] on span "Tickets" at bounding box center [100, 175] width 54 height 15
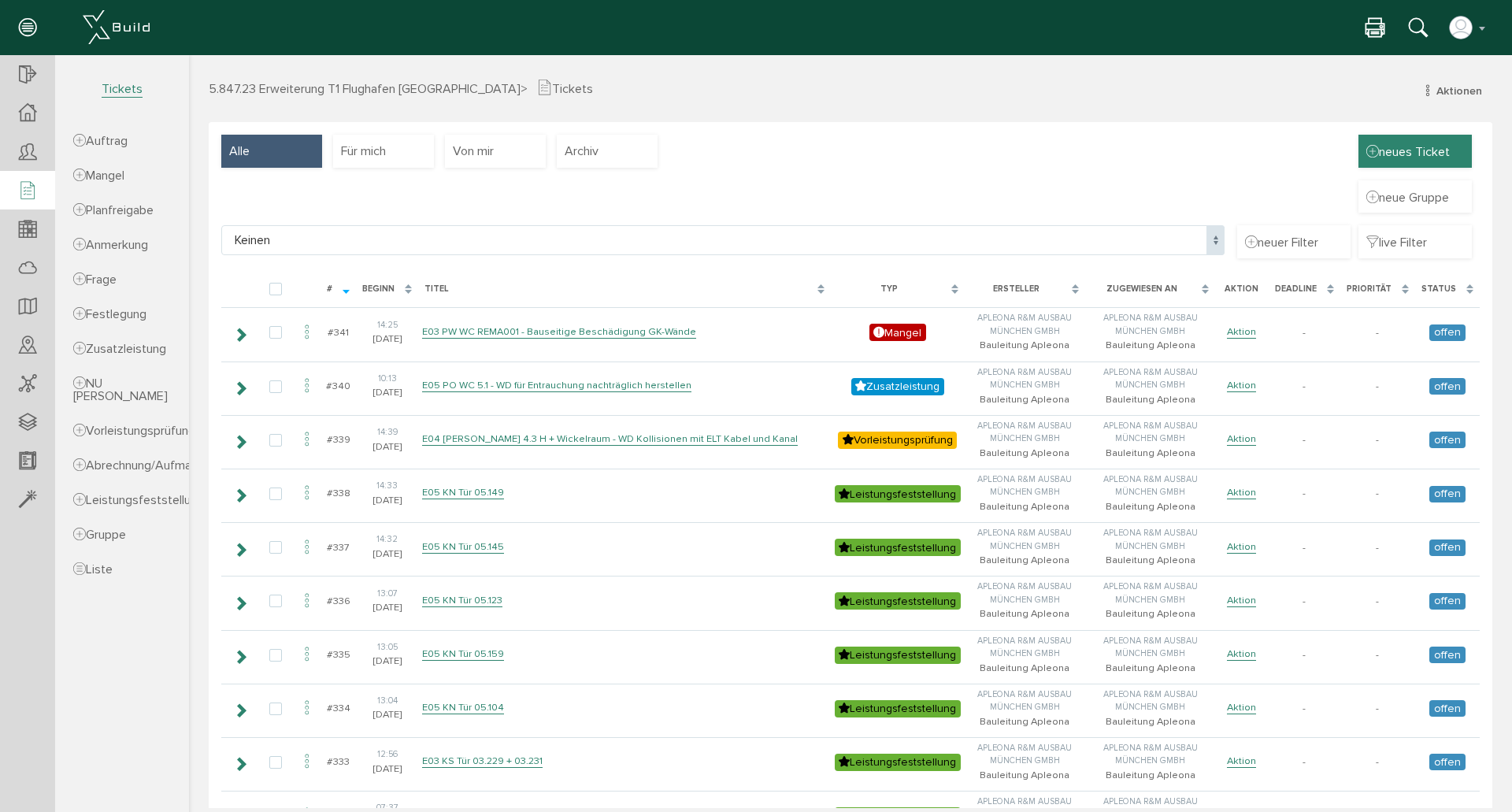
click at [1416, 150] on span "neues Ticket" at bounding box center [1408, 151] width 84 height 17
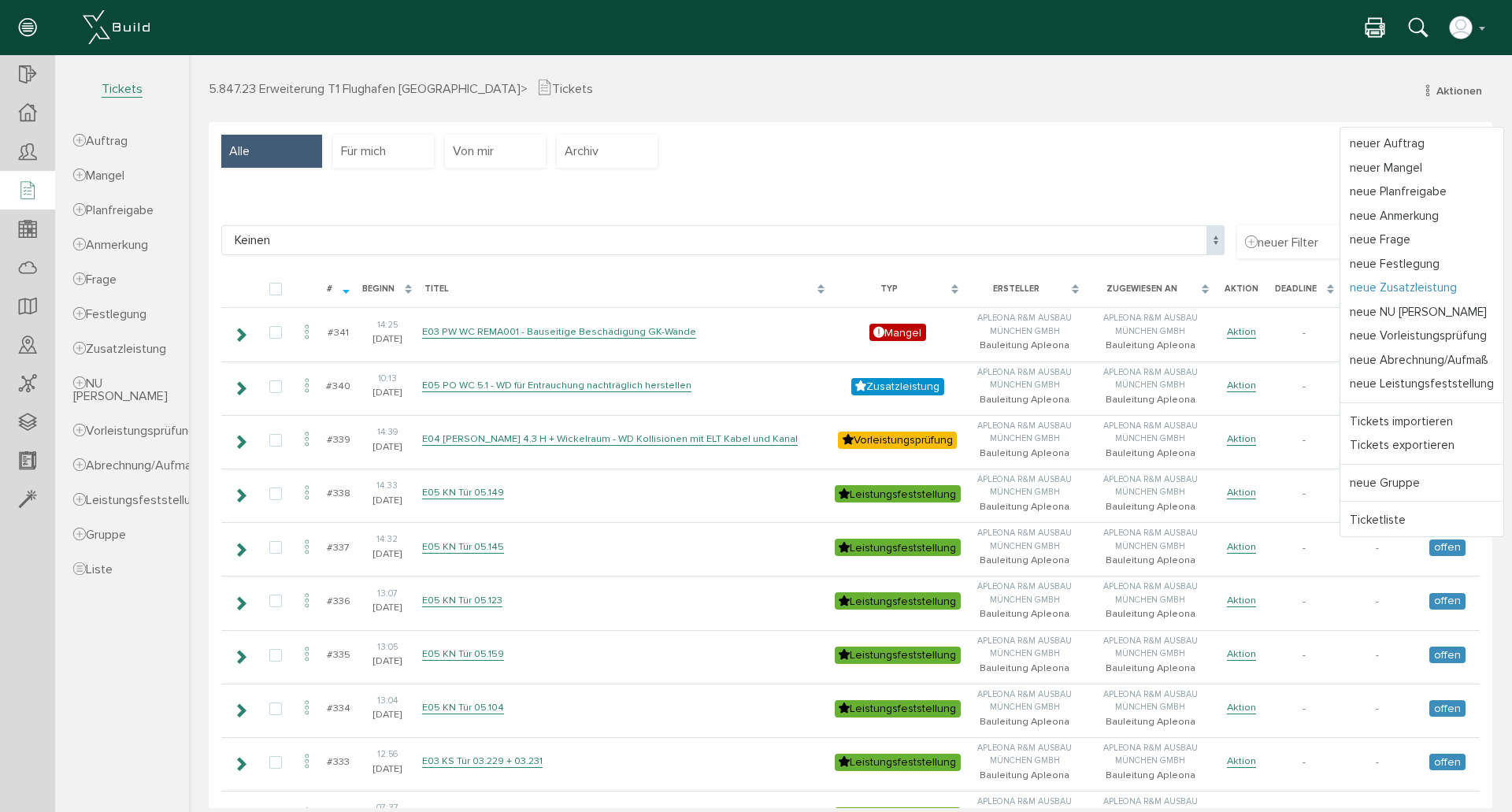
click at [1428, 286] on link "neue Zusatzleistung" at bounding box center [1422, 288] width 163 height 24
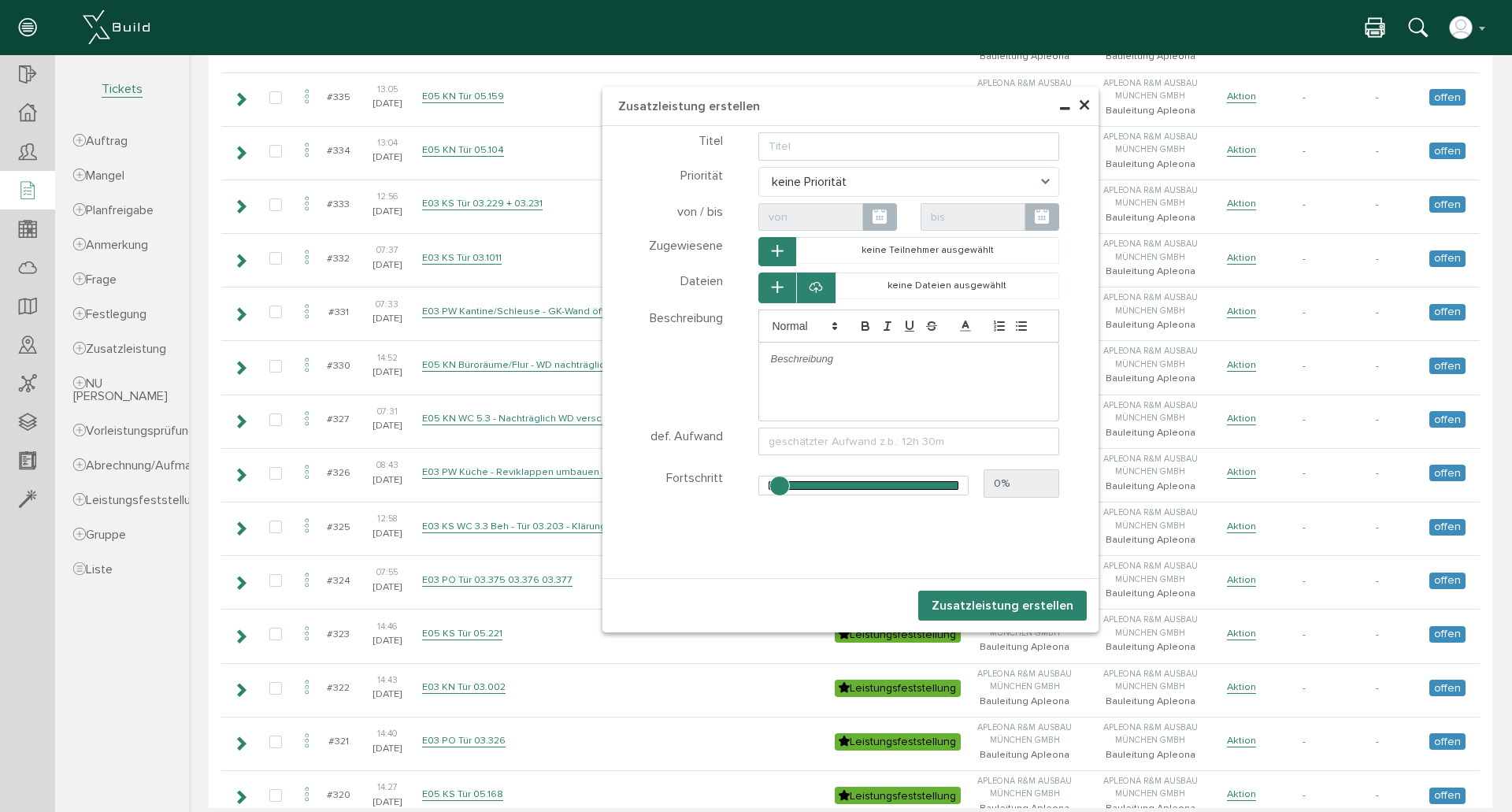
scroll to position [653, 0]
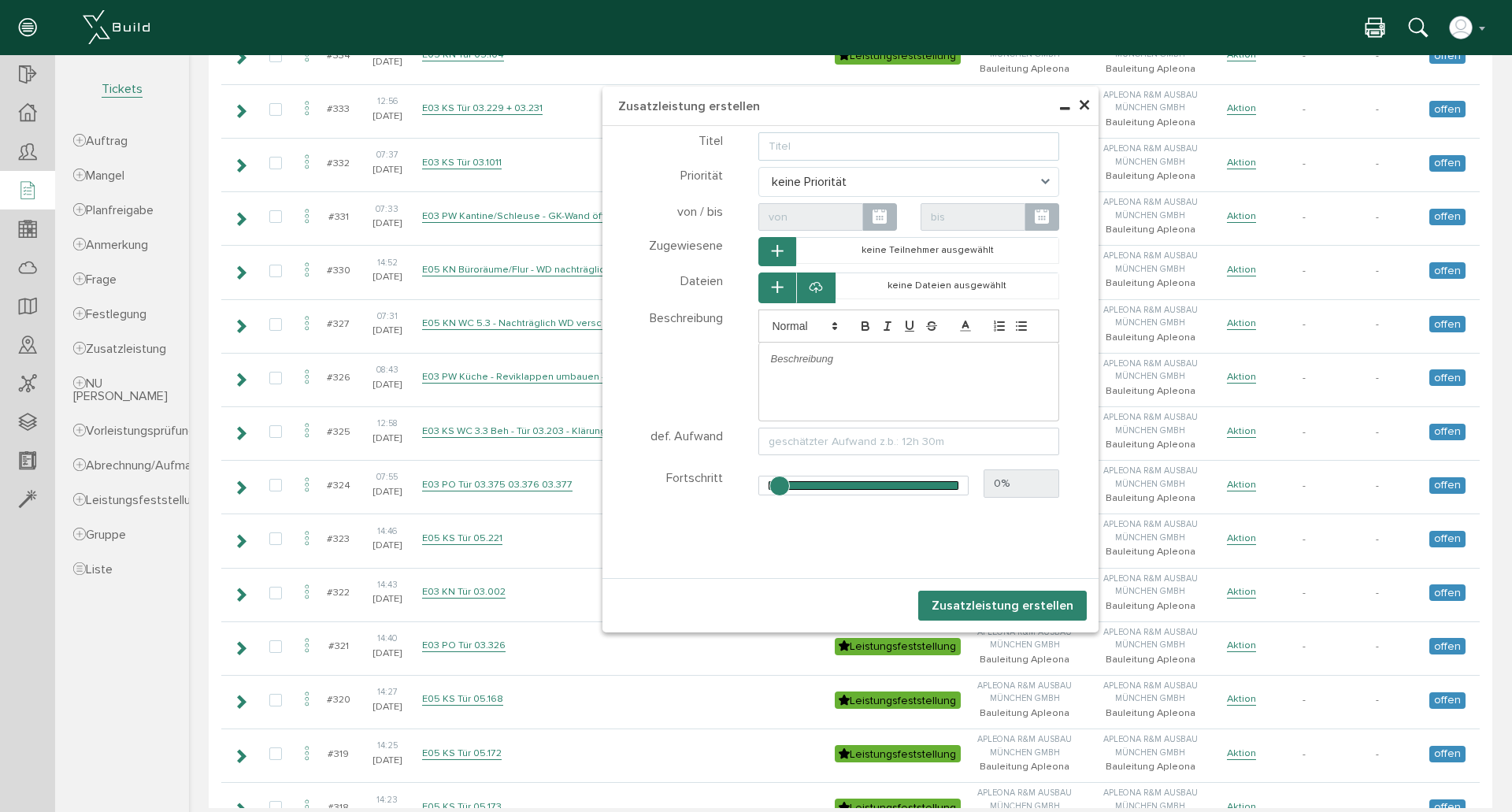
click at [883, 148] on input "text" at bounding box center [909, 146] width 302 height 28
paste input "Geschirrrückgabe"
type input "E03 PW Küche- F0 Decke über Geschirrrückgabe"
click at [828, 359] on p at bounding box center [909, 359] width 277 height 14
click at [817, 283] on div at bounding box center [816, 288] width 40 height 31
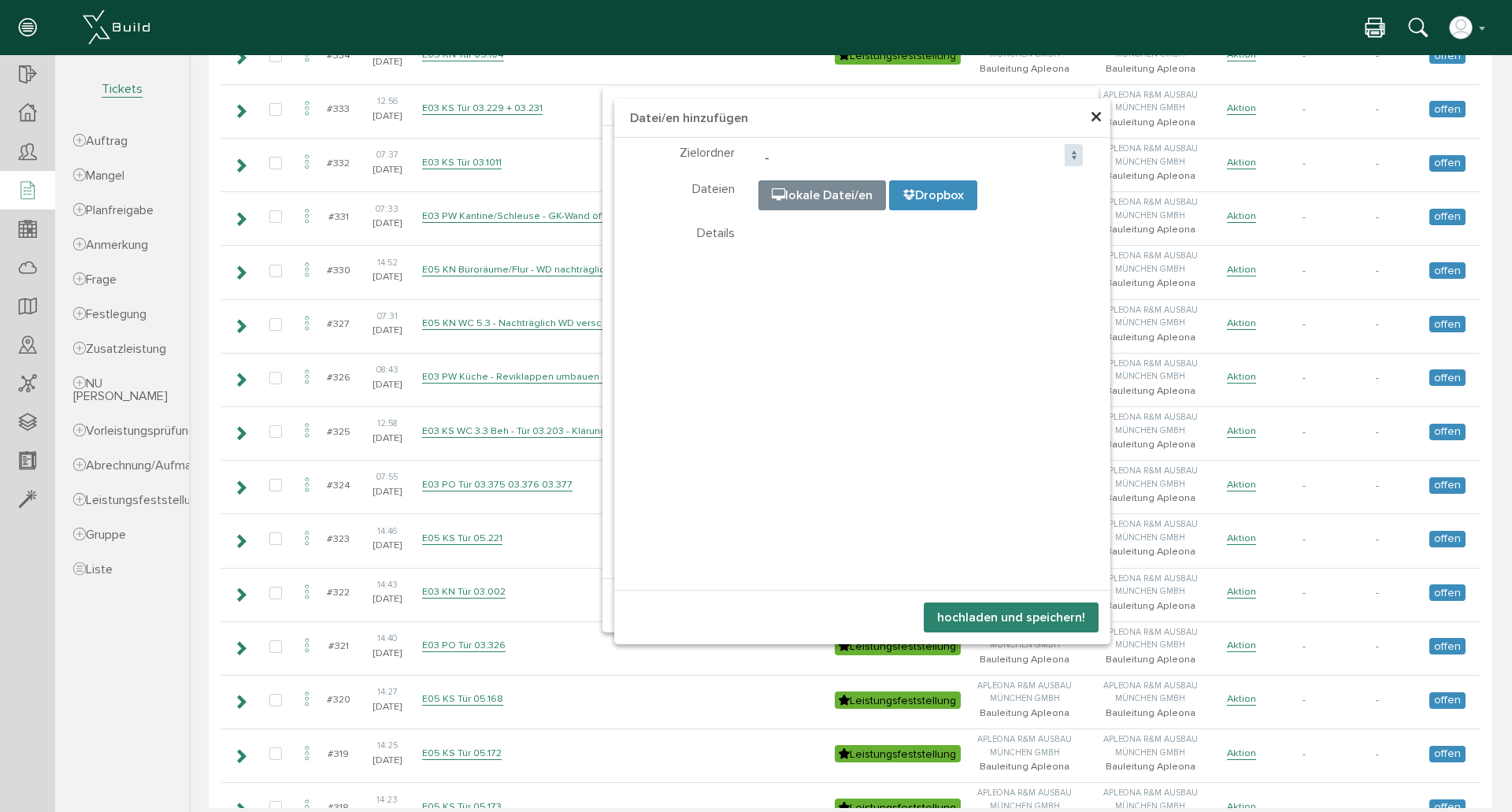
click at [813, 194] on input "file" at bounding box center [1153, 260] width 788 height 157
type input "C:\fakepath\IMG_2765.JPG"
click at [1002, 618] on button "hochladen und speichern!" at bounding box center [1012, 617] width 175 height 30
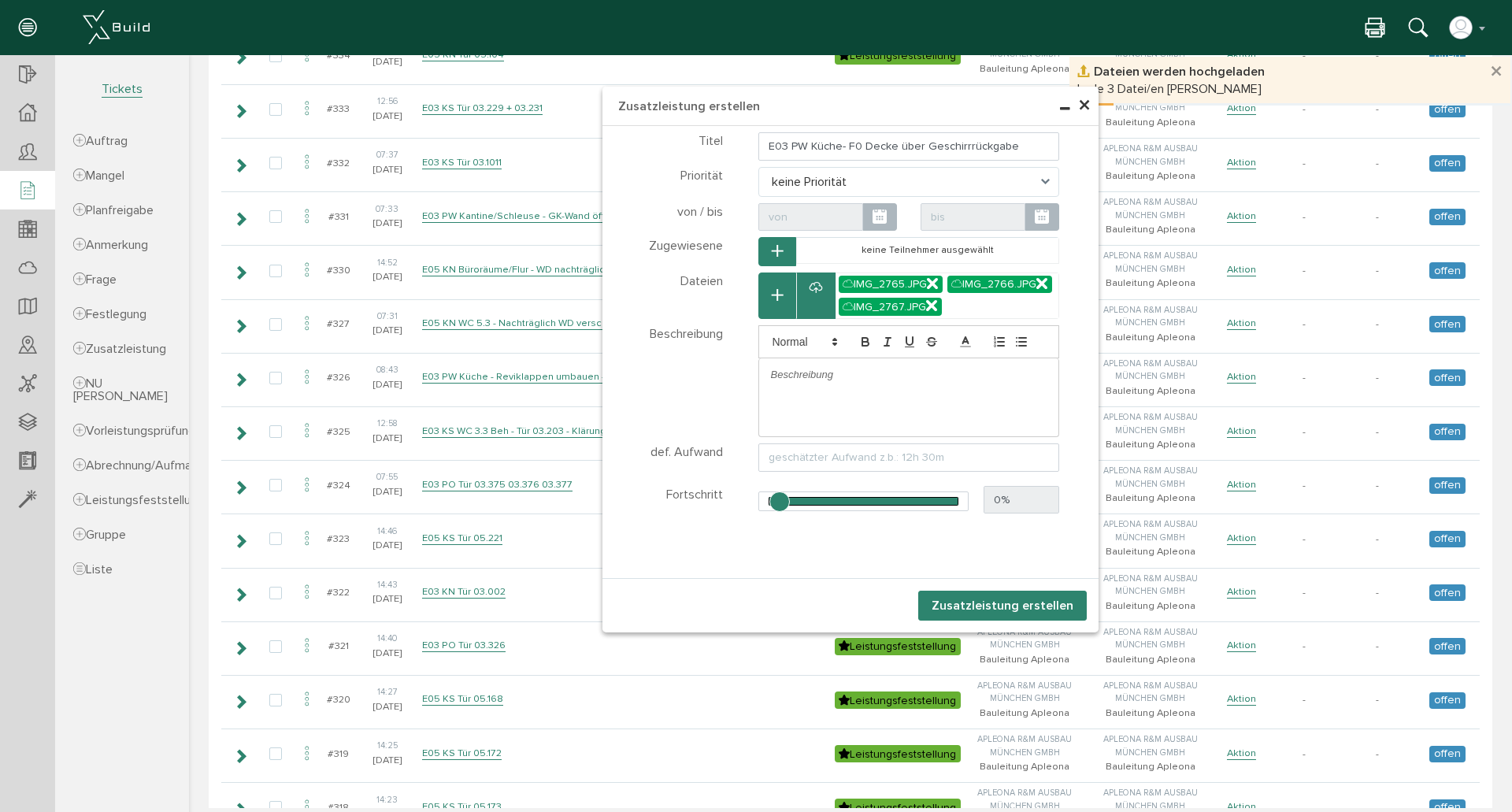
click at [857, 382] on p at bounding box center [909, 374] width 277 height 14
click at [845, 382] on p at bounding box center [909, 374] width 277 height 14
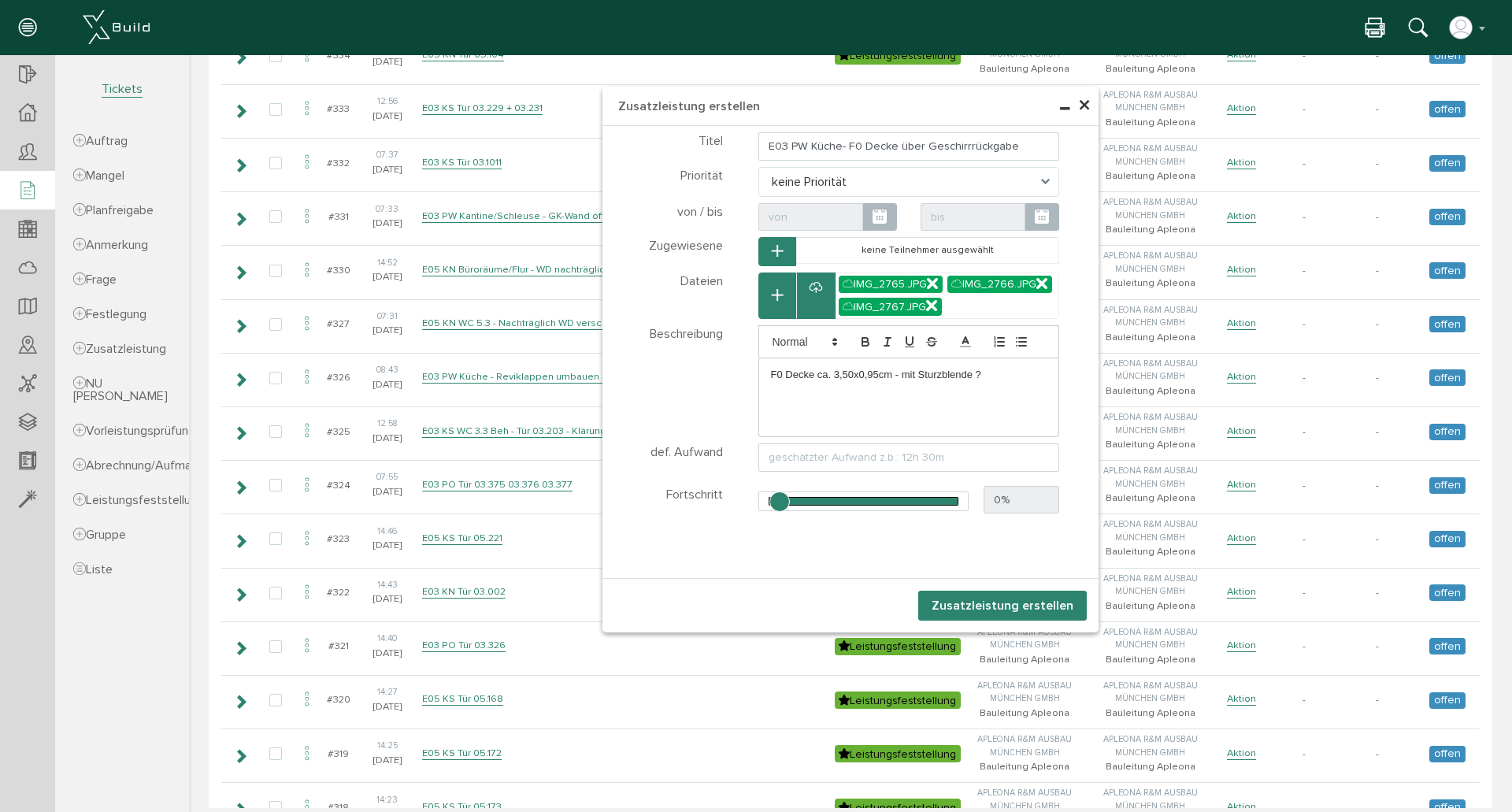
click at [1008, 611] on button "Zusatzleistung erstellen" at bounding box center [1003, 605] width 169 height 30
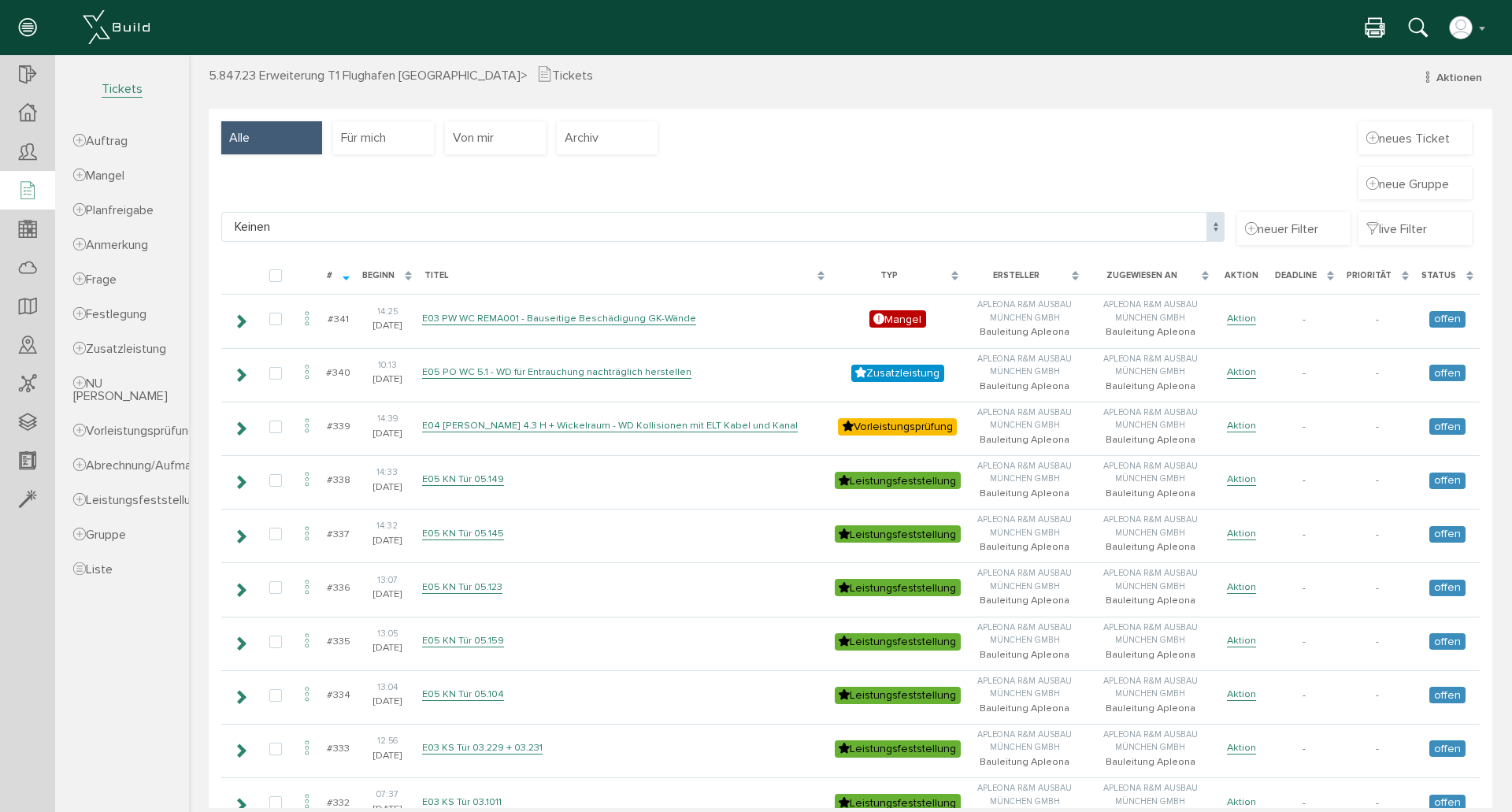
scroll to position [0, 0]
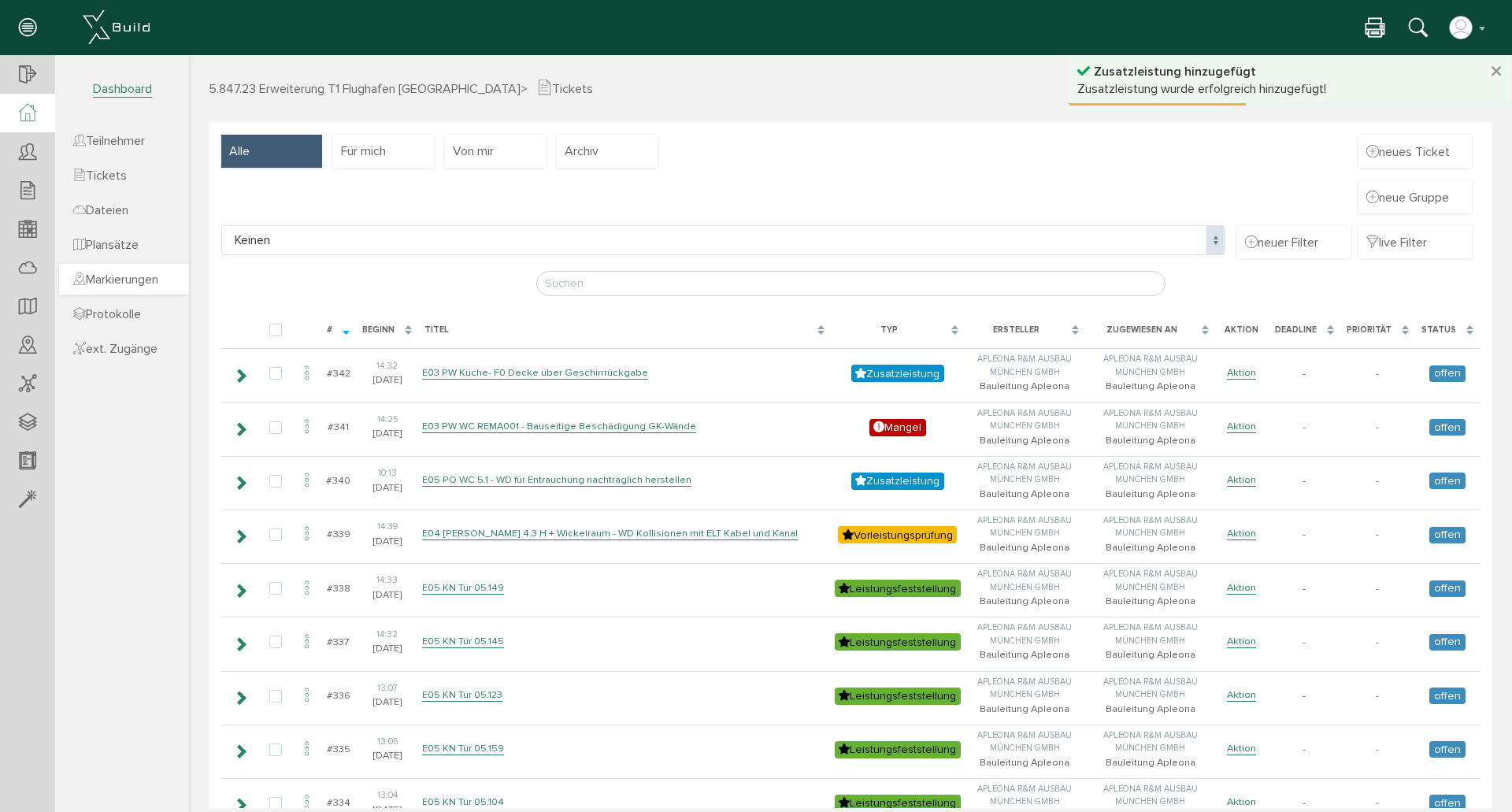
click at [144, 286] on span "Markierungen" at bounding box center [115, 279] width 85 height 15
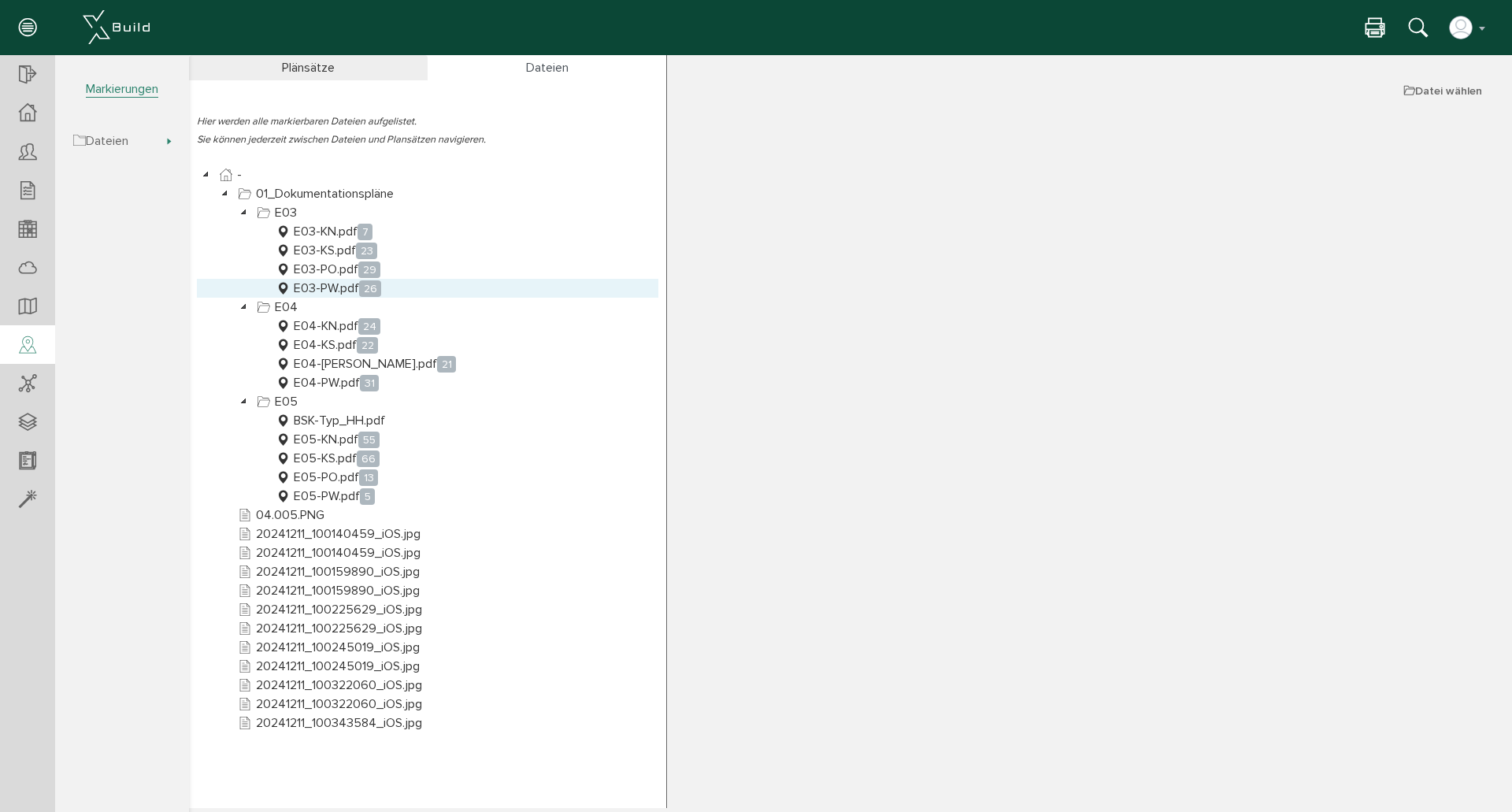
click at [432, 288] on div at bounding box center [427, 288] width 462 height 19
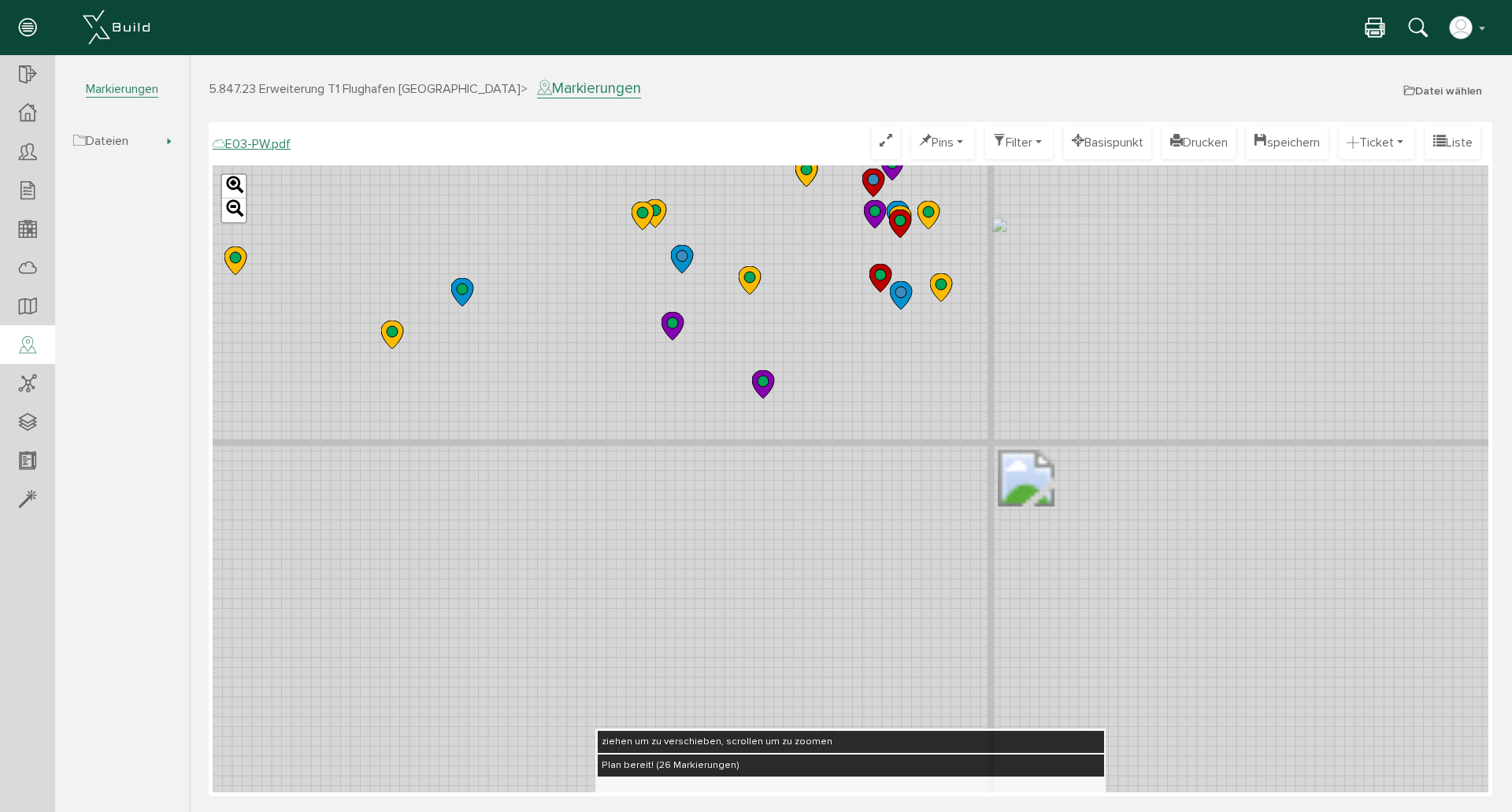
drag, startPoint x: 876, startPoint y: 240, endPoint x: 844, endPoint y: 329, distance: 94.6
click at [815, 352] on div "Leaflet" at bounding box center [850, 479] width 1276 height 627
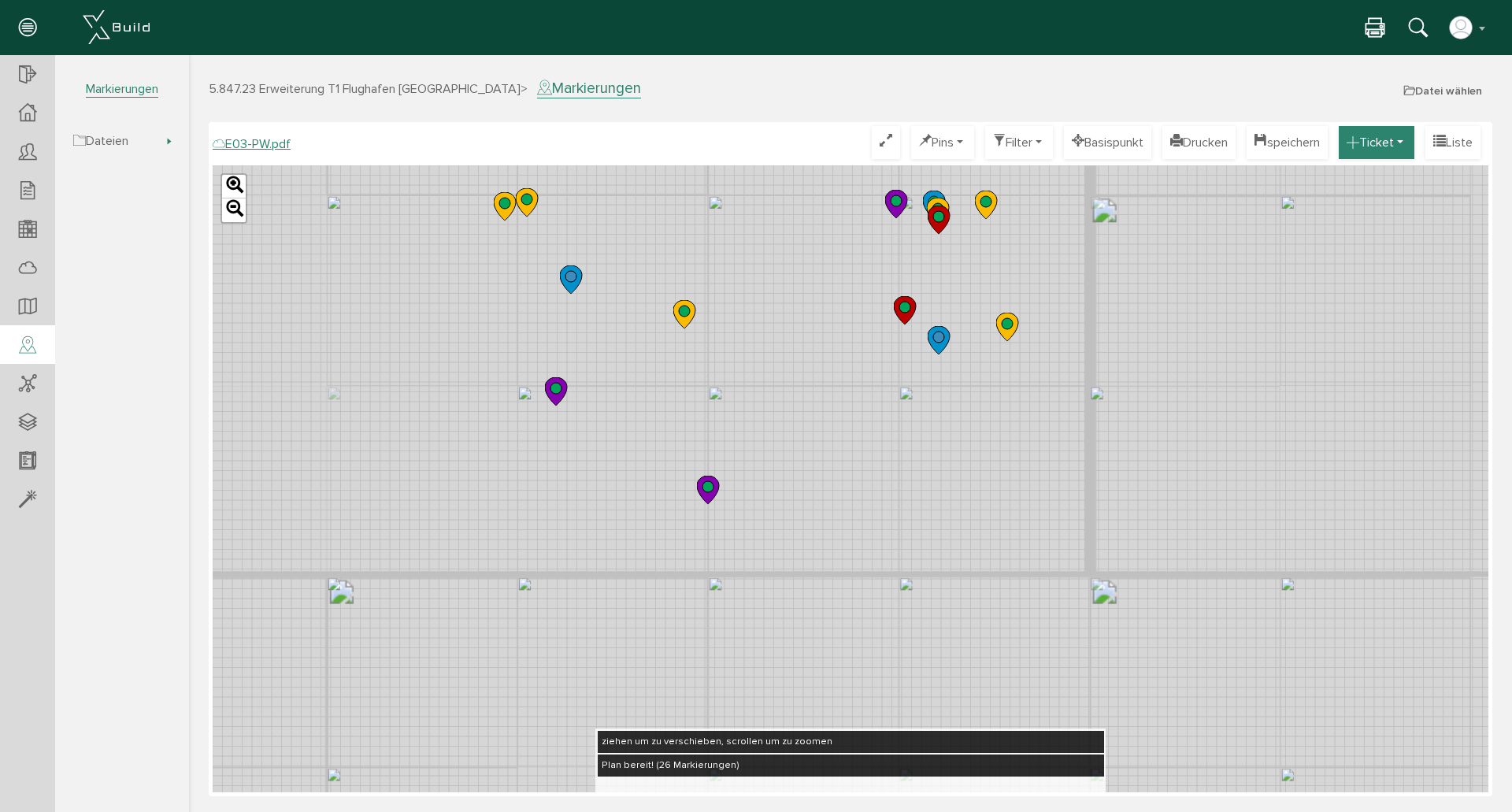
click at [1397, 140] on button "Ticket" at bounding box center [1377, 142] width 75 height 33
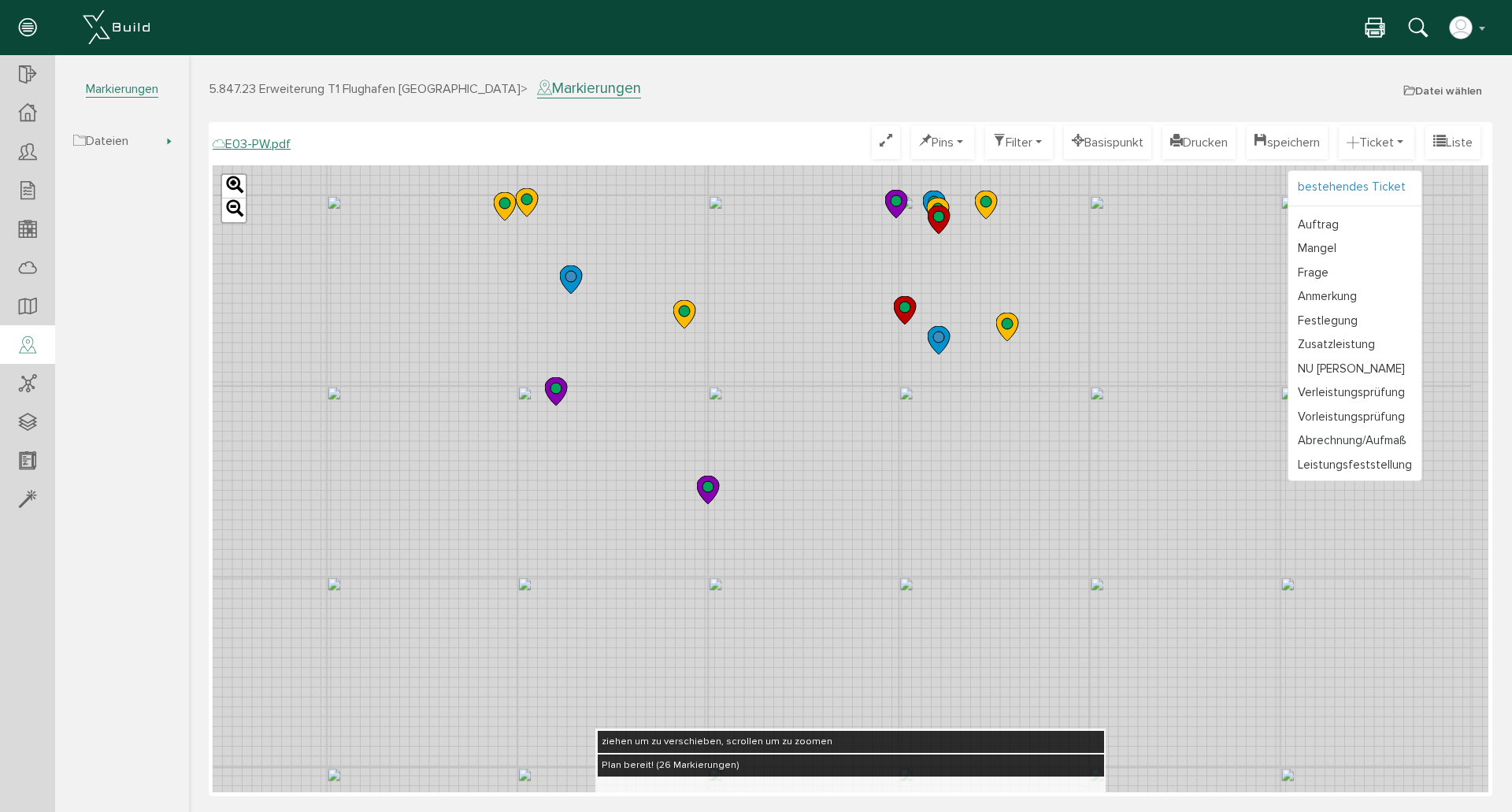
click at [1349, 187] on link "bestehendes Ticket" at bounding box center [1355, 187] width 133 height 24
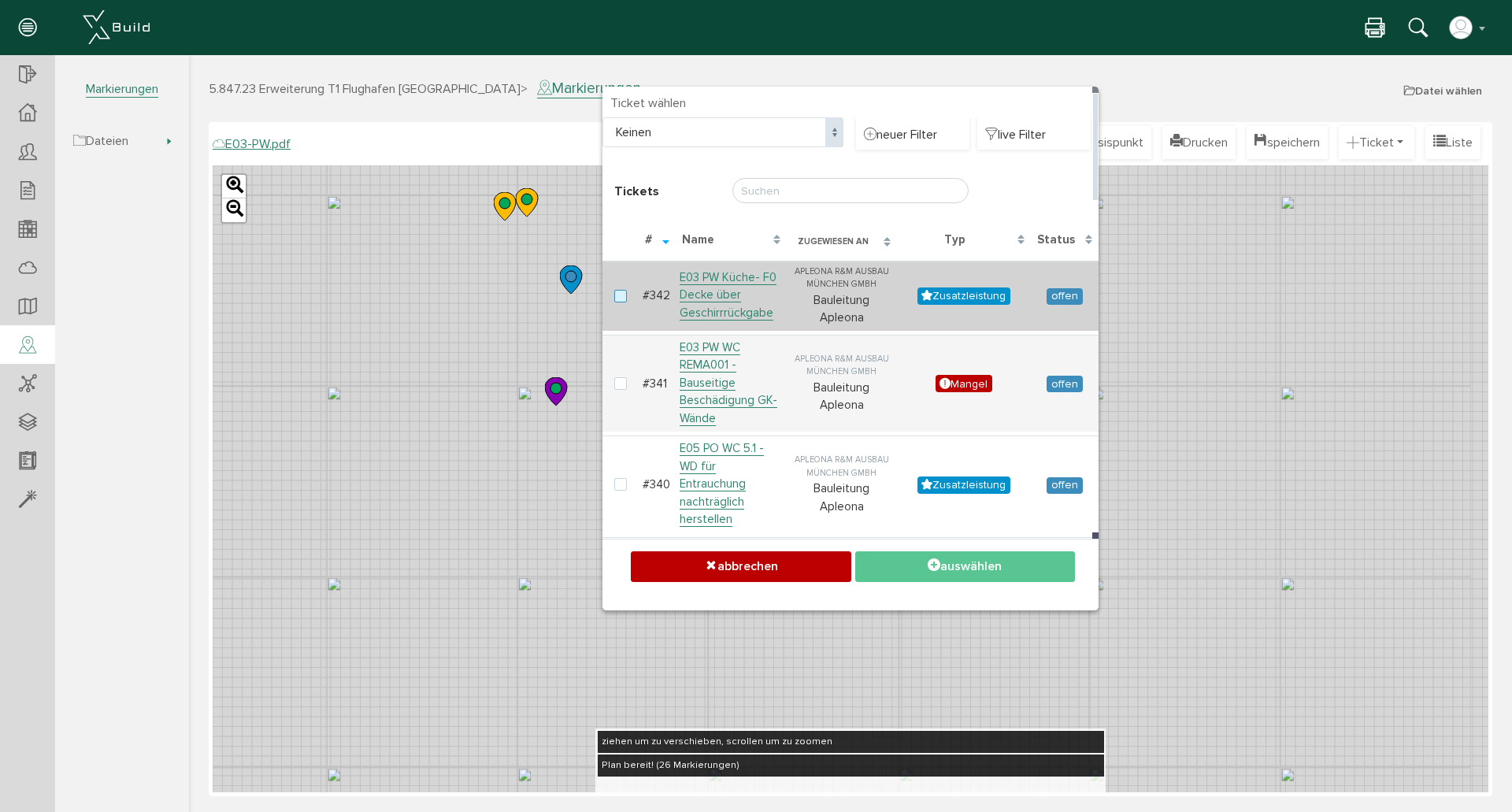
click at [622, 290] on label at bounding box center [623, 296] width 19 height 14
click at [622, 290] on input "checkbox" at bounding box center [619, 294] width 11 height 11
checkbox input "true"
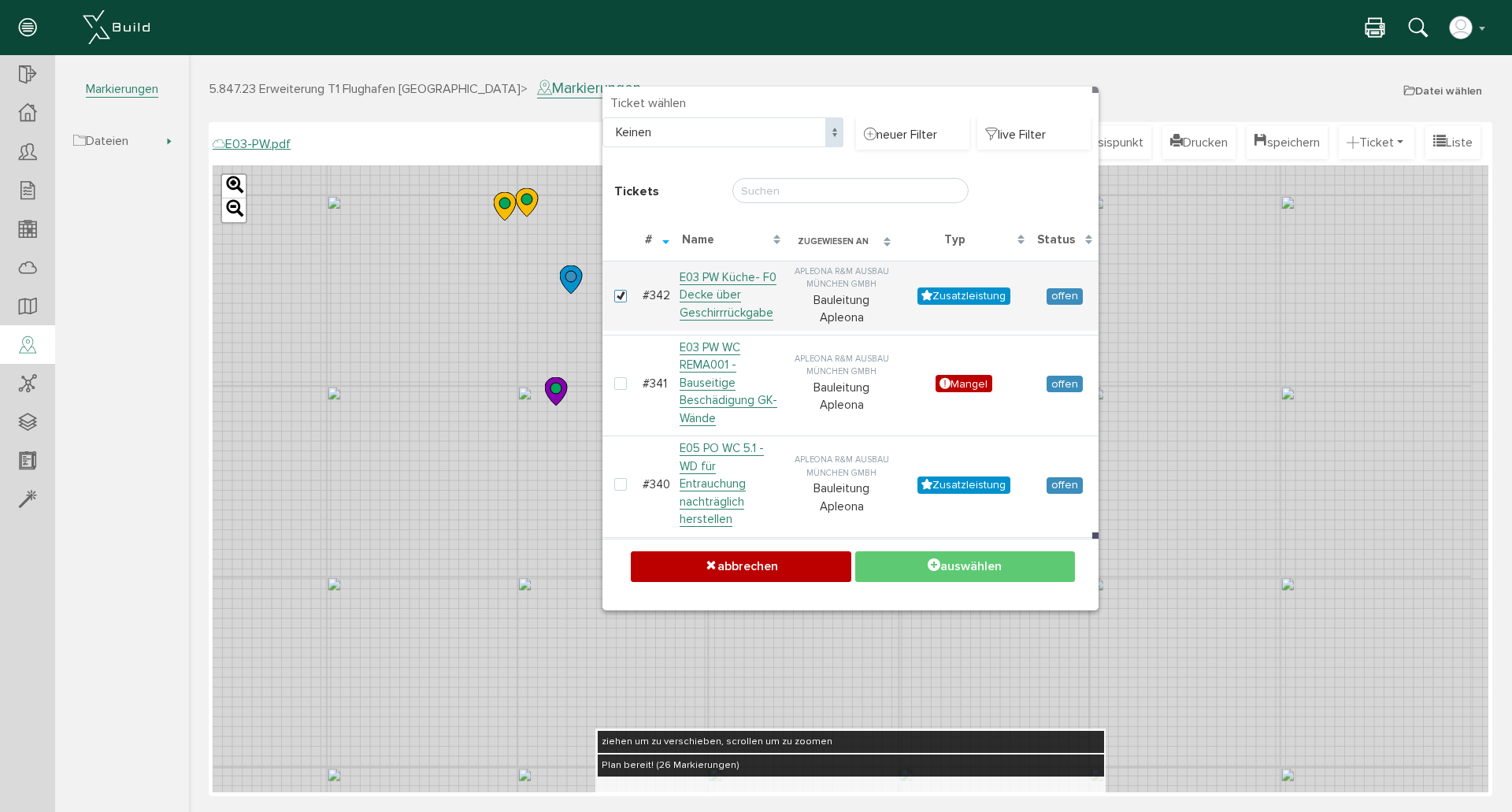
click at [939, 563] on icon at bounding box center [934, 565] width 13 height 15
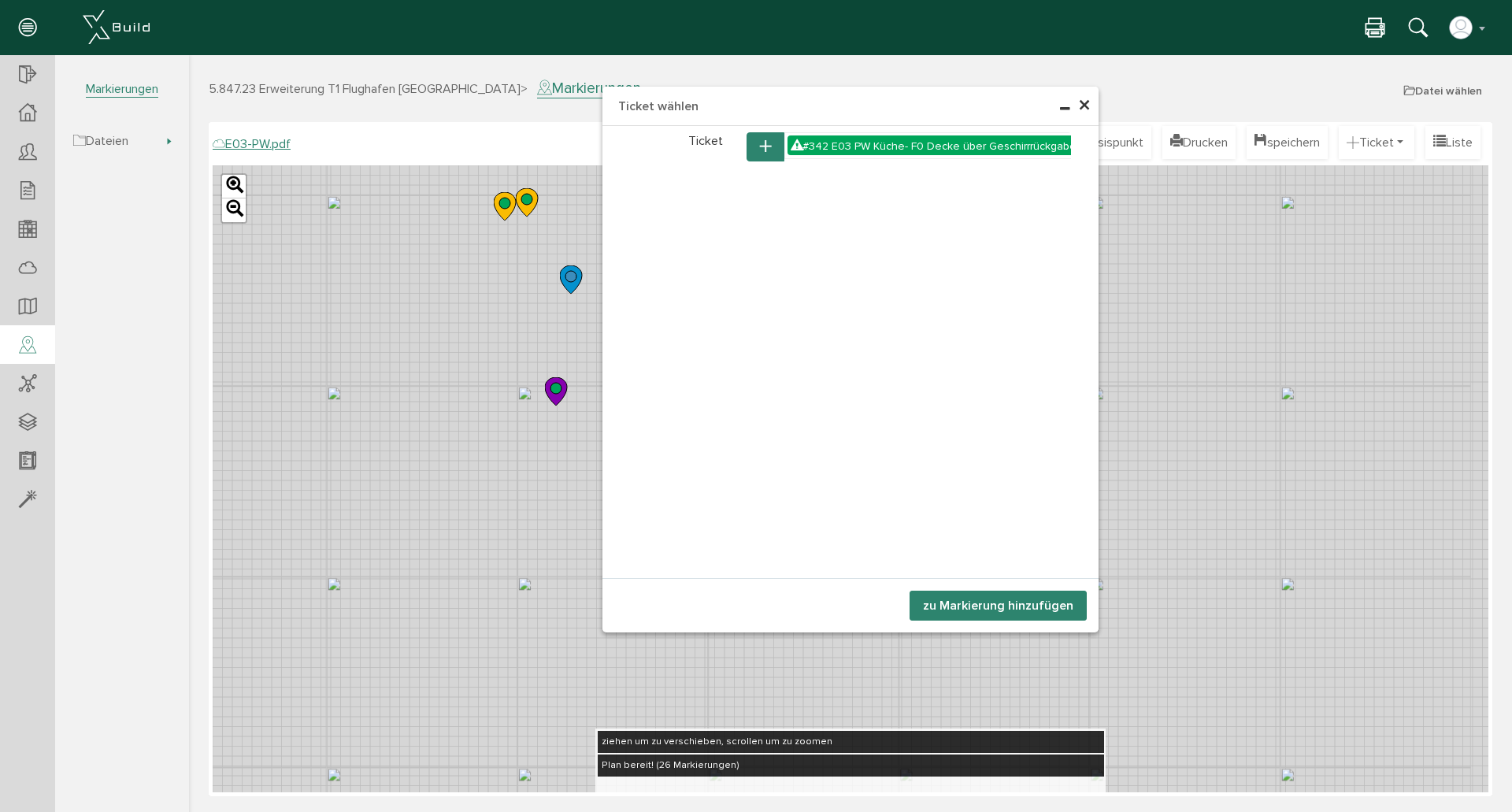
click at [947, 607] on button "zu Markierung hinzufügen" at bounding box center [999, 605] width 177 height 30
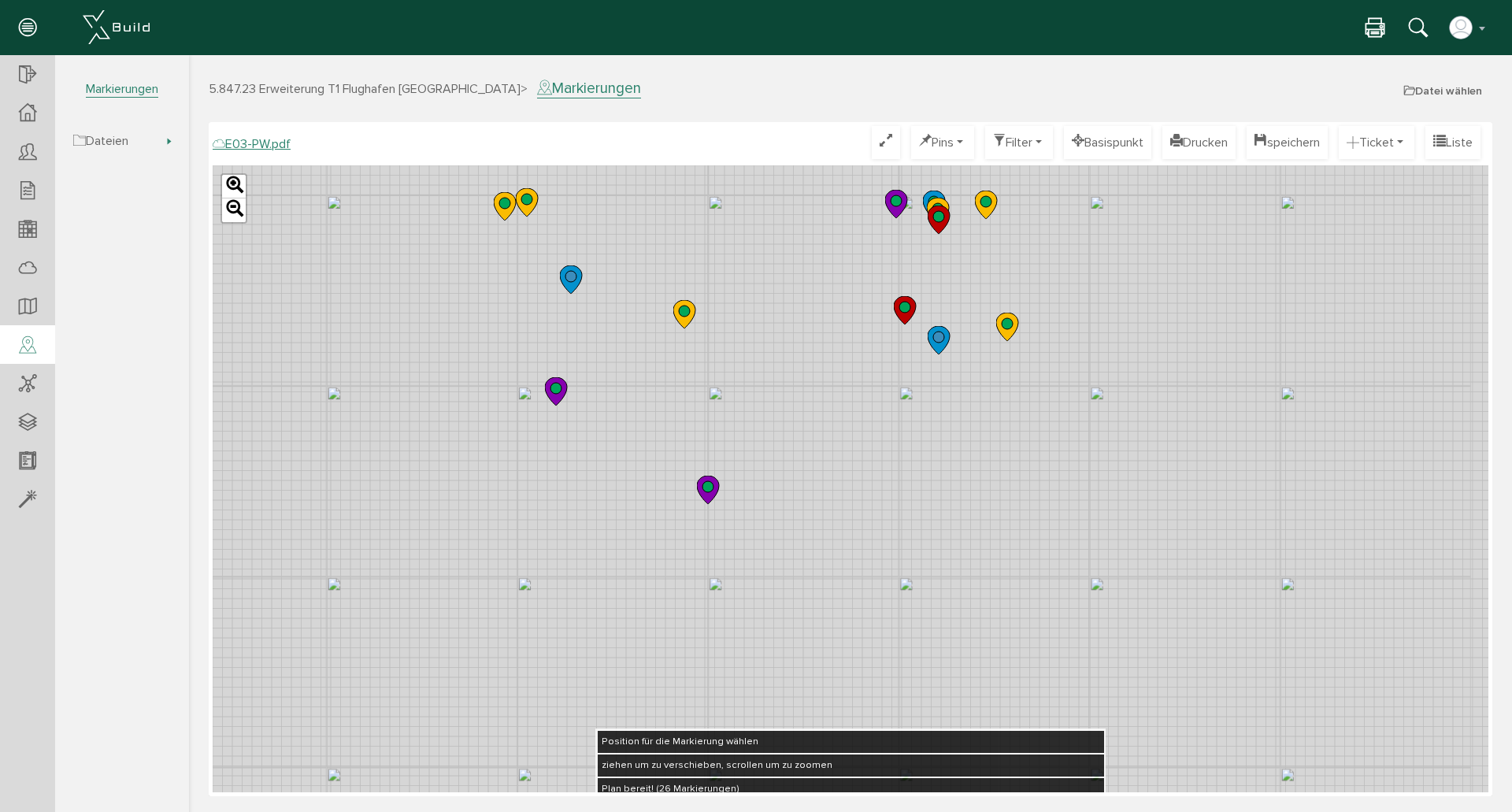
click at [741, 330] on div "Leaflet" at bounding box center [850, 479] width 1276 height 627
click at [1294, 142] on button "speichern" at bounding box center [1287, 142] width 81 height 33
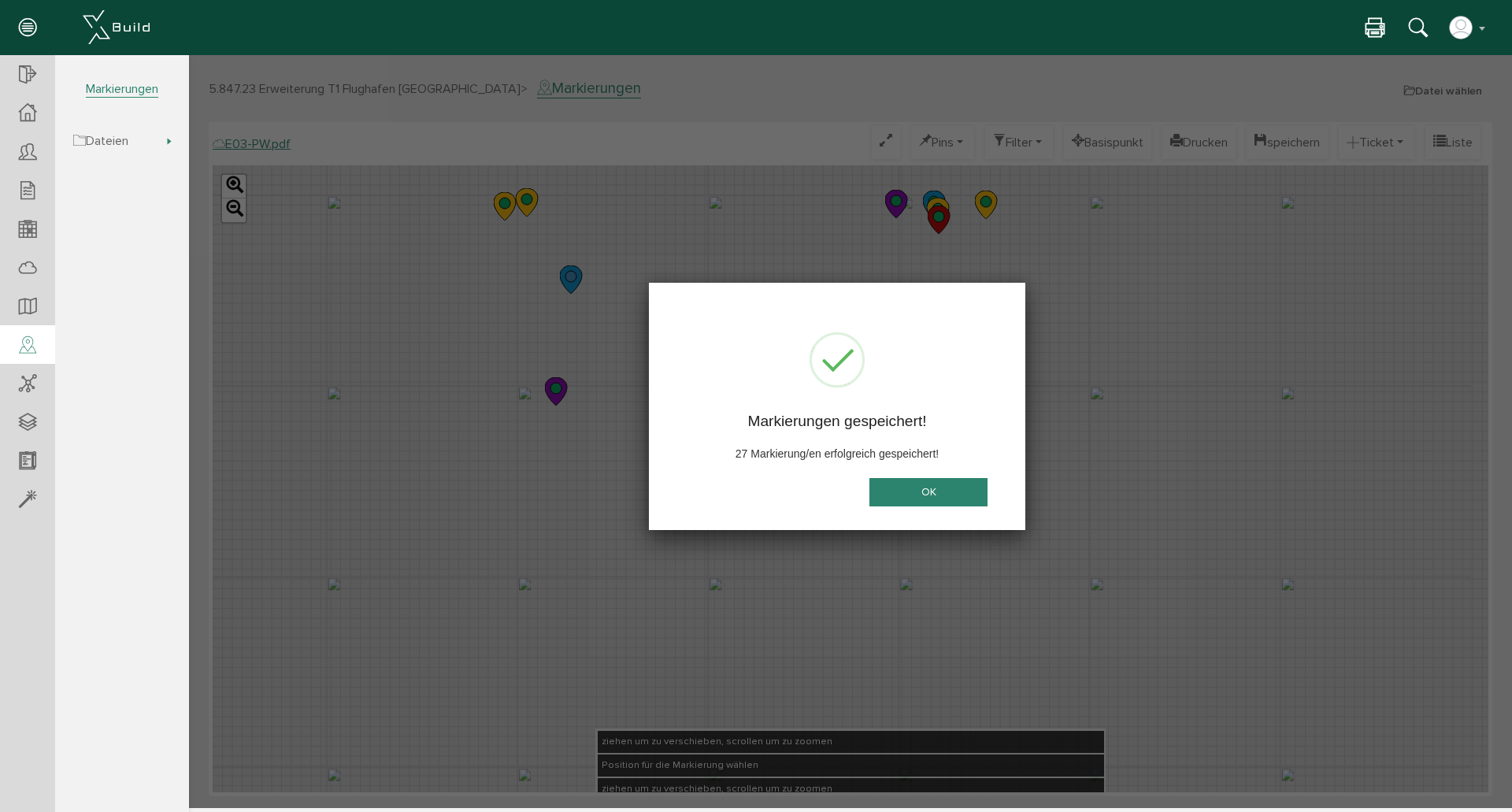
click at [933, 488] on button "OK" at bounding box center [929, 492] width 118 height 29
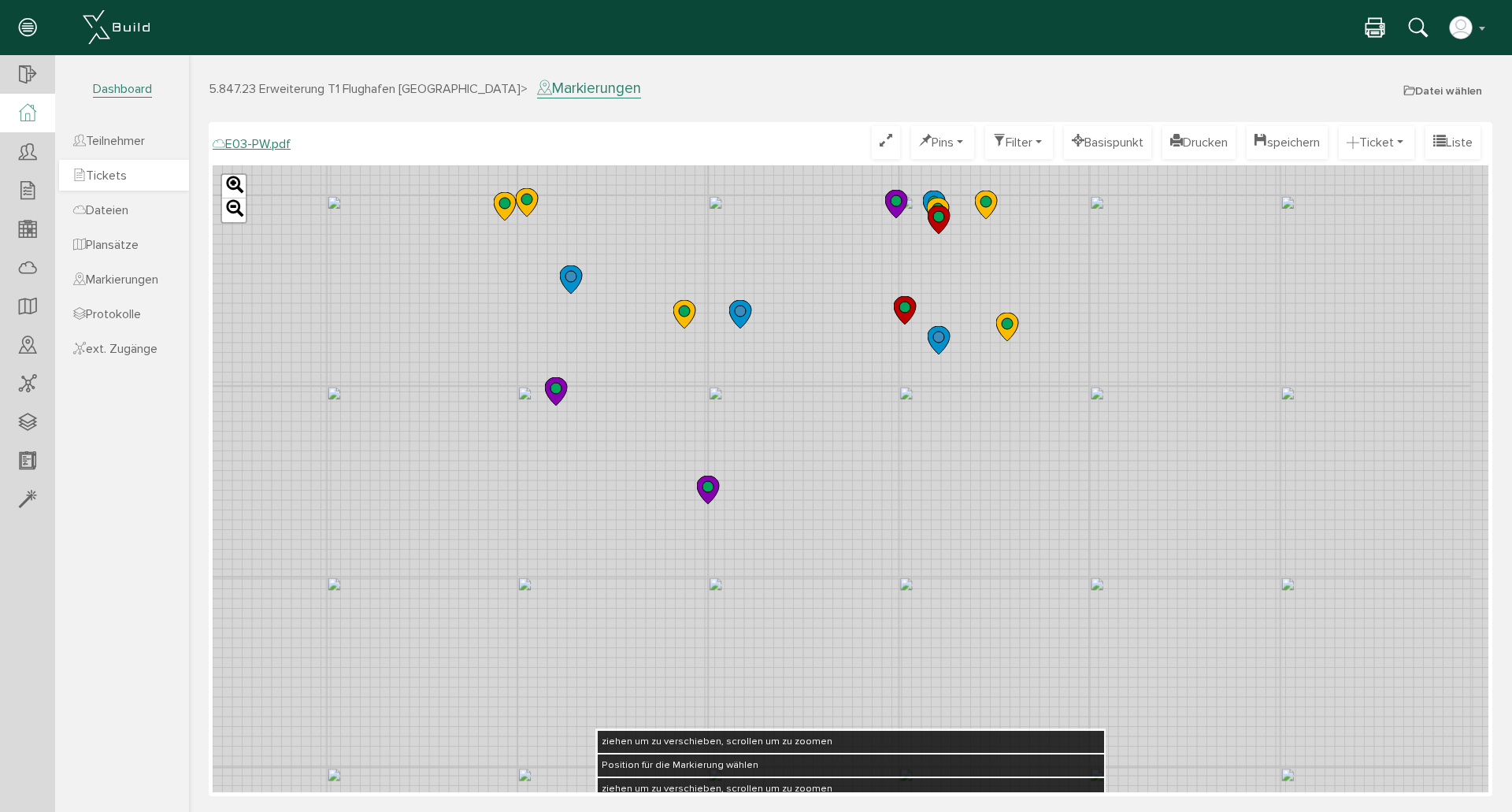
click at [117, 172] on span "Tickets" at bounding box center [100, 175] width 54 height 15
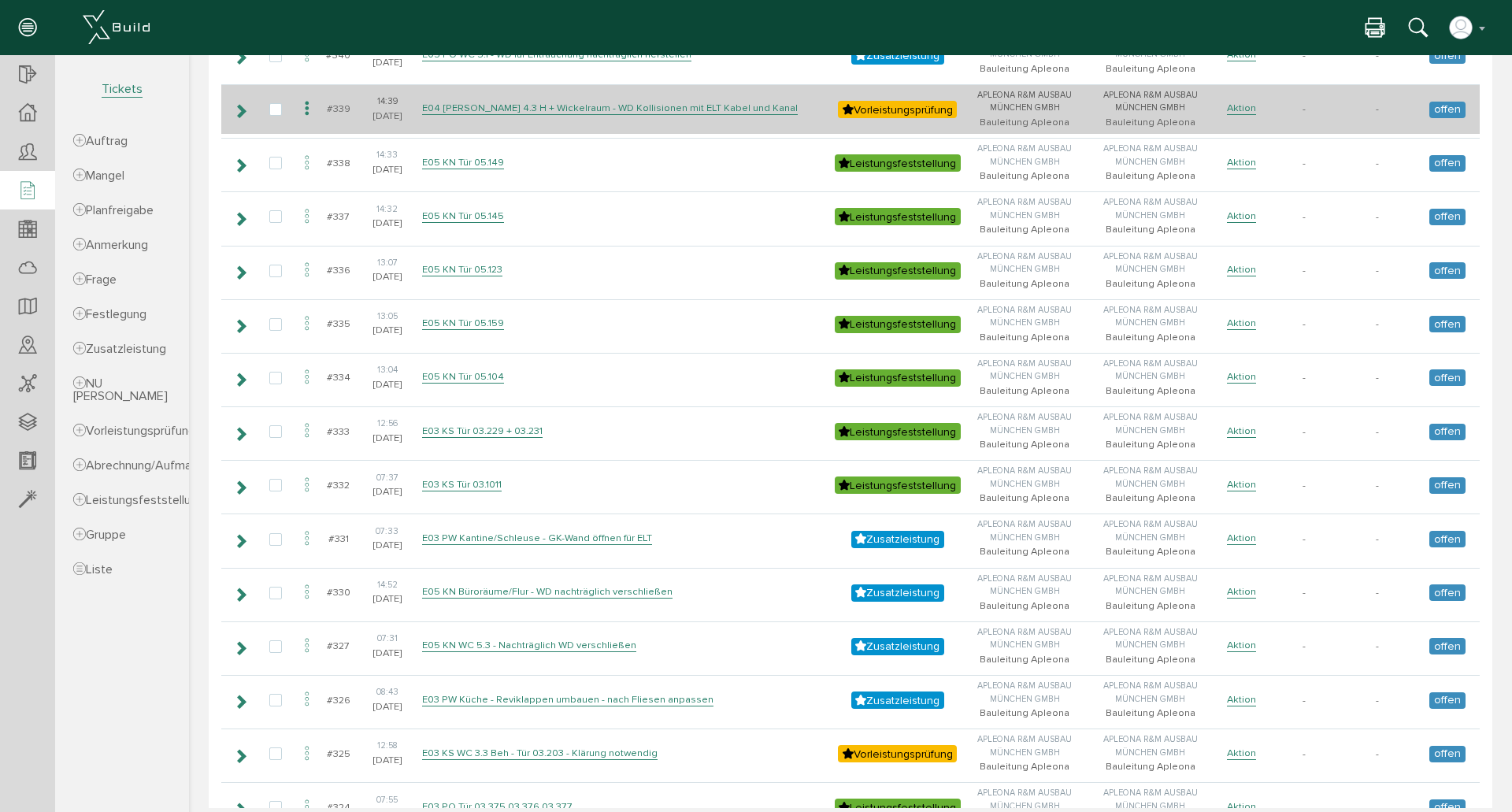
scroll to position [420, 0]
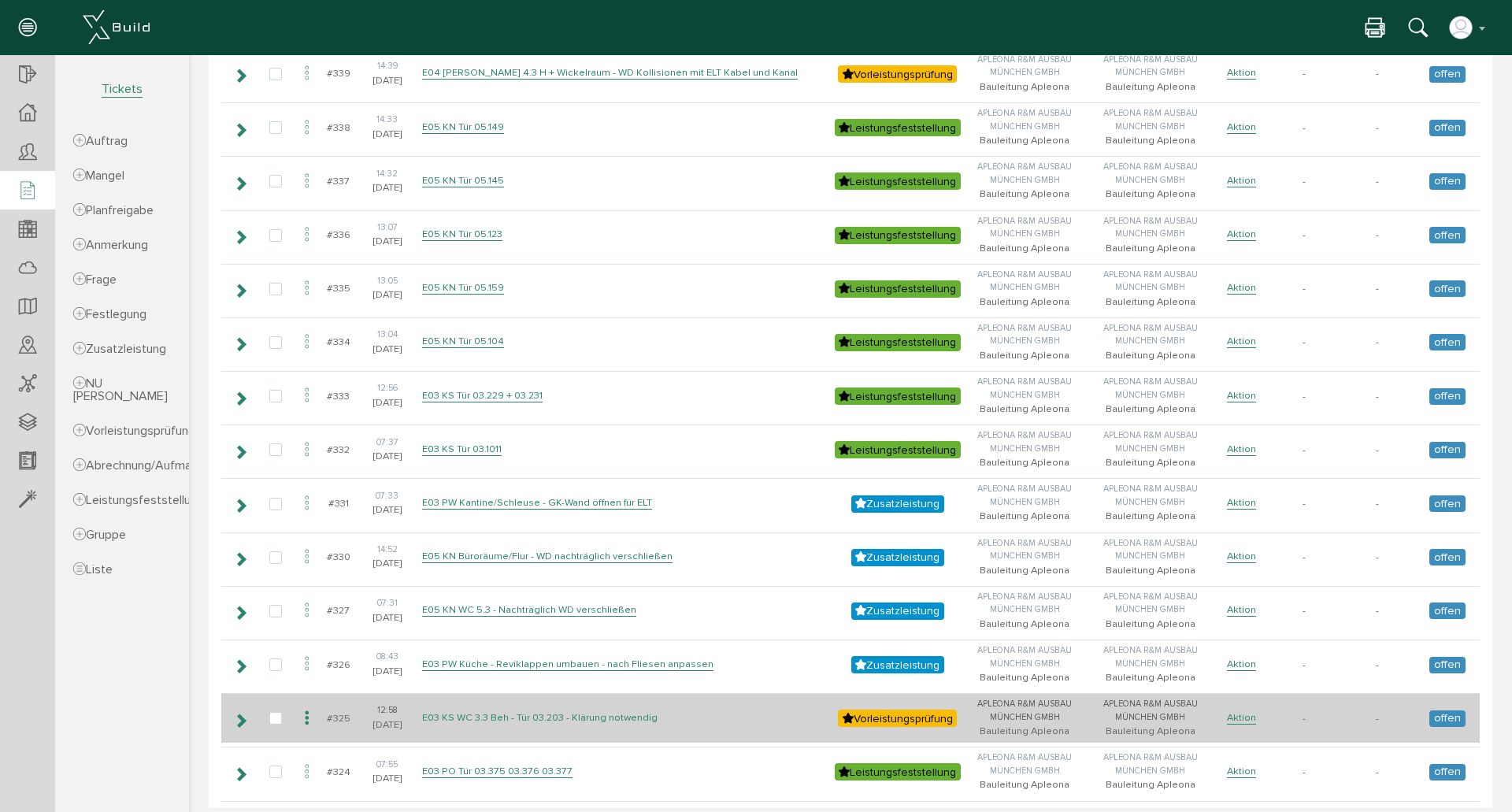
click at [475, 721] on link "E03 KS WC 3.3 Beh - Tür 03.203 - Klärung notwendig" at bounding box center [539, 718] width 235 height 14
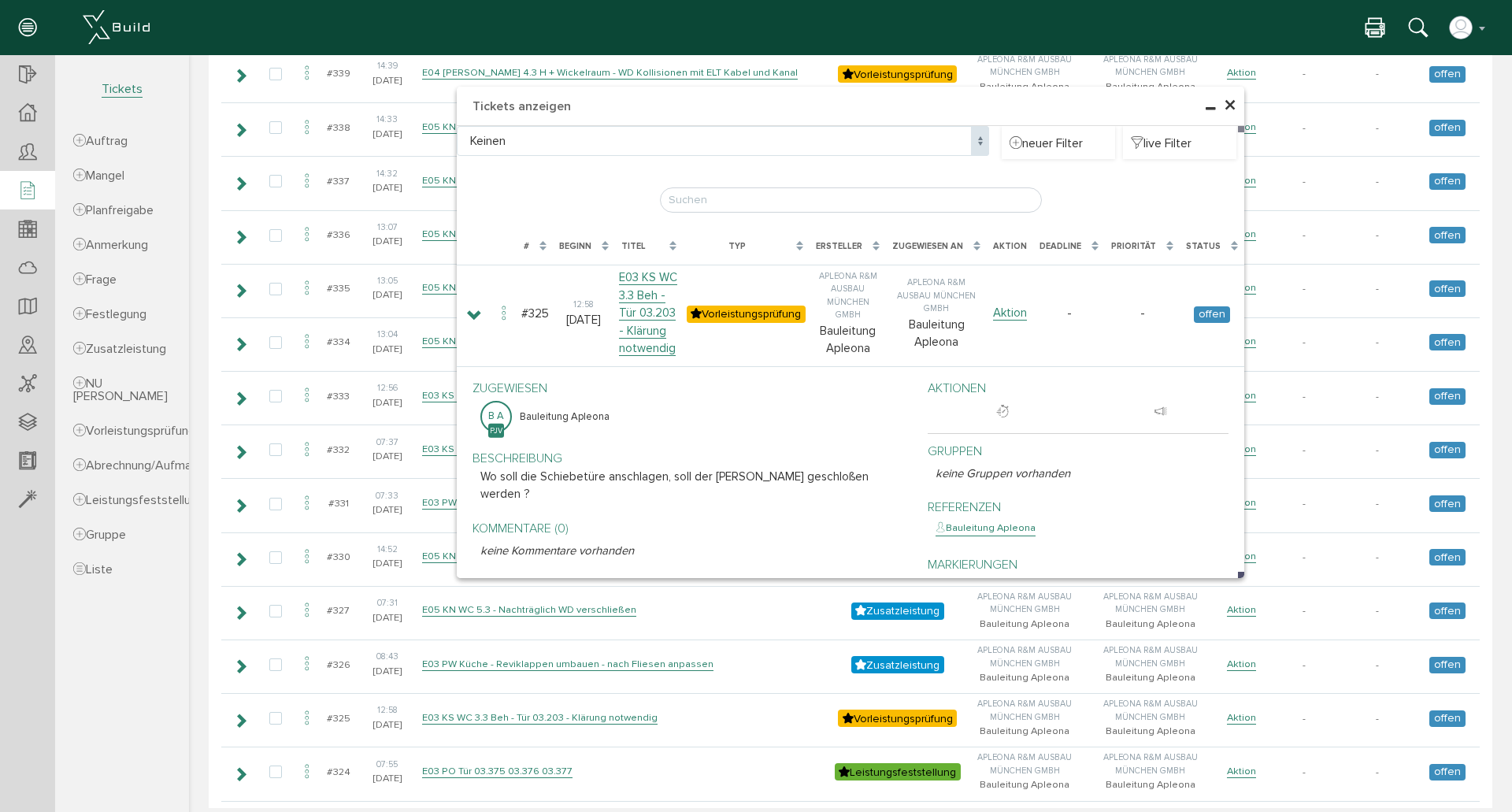
drag, startPoint x: 1226, startPoint y: 104, endPoint x: 1451, endPoint y: 259, distance: 273.2
click at [1226, 104] on span "×" at bounding box center [1231, 106] width 13 height 31
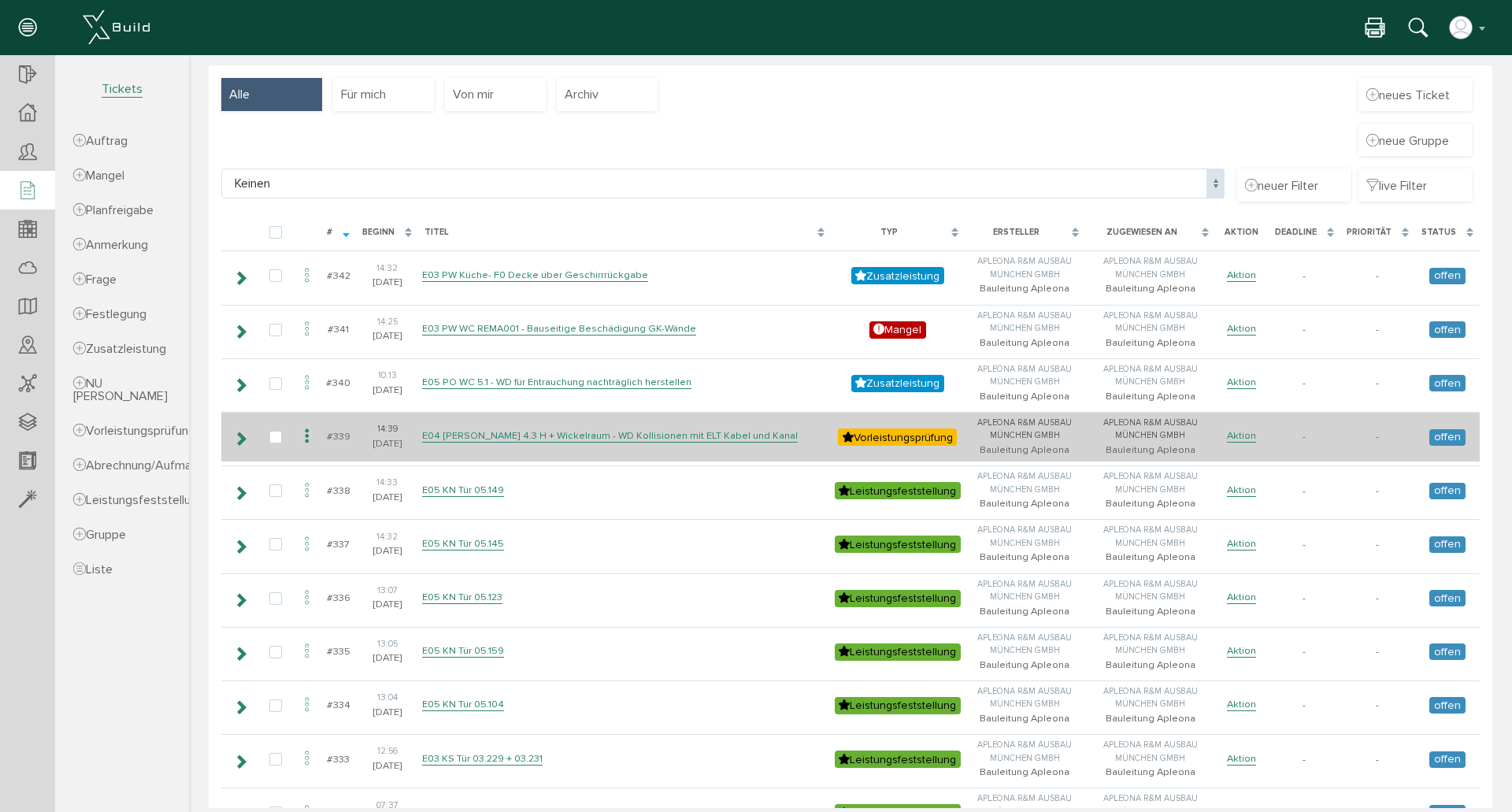
scroll to position [105, 0]
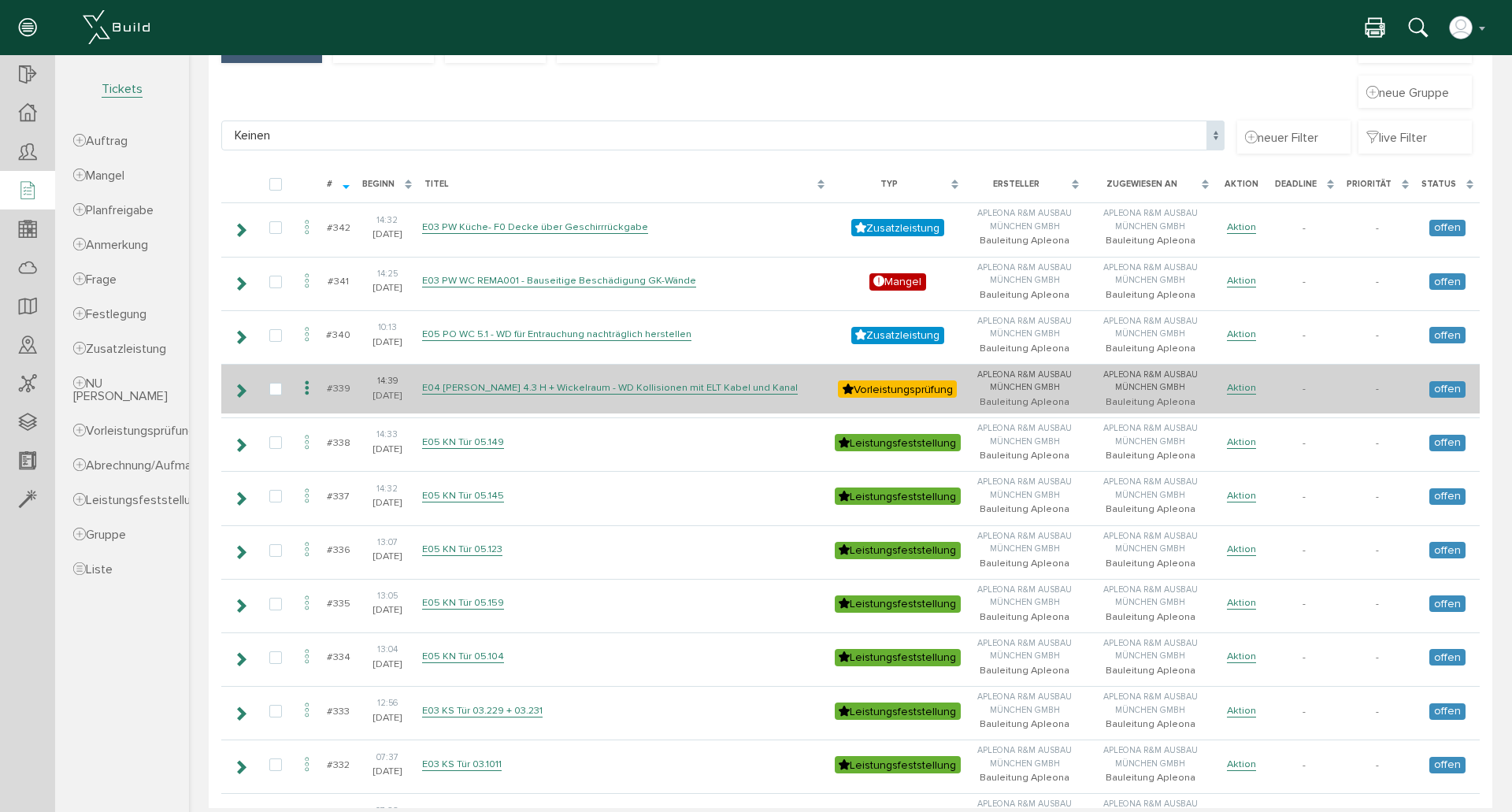
click at [246, 390] on icon at bounding box center [240, 391] width 15 height 13
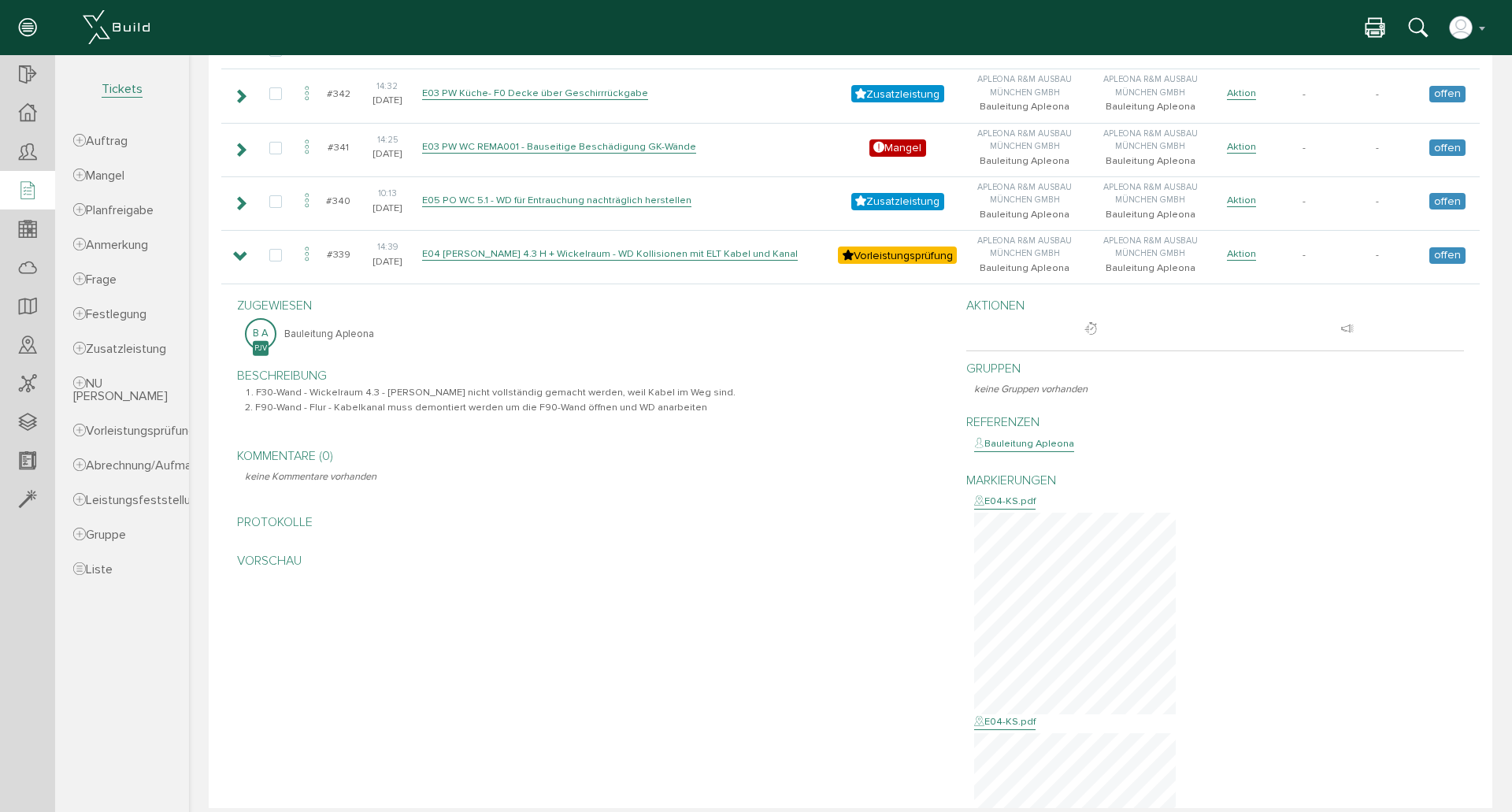
scroll to position [210, 0]
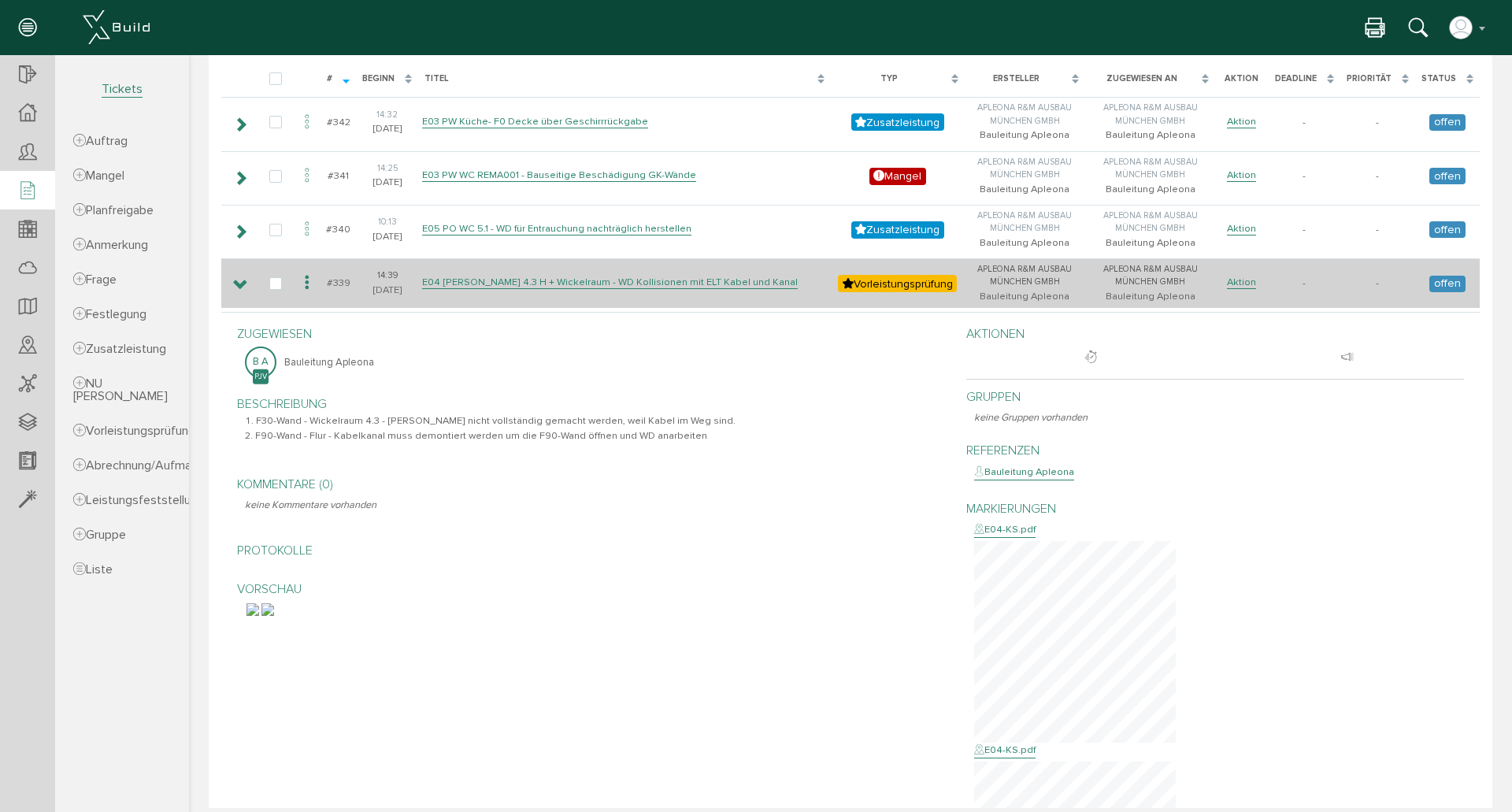
click at [243, 286] on icon at bounding box center [240, 286] width 15 height 13
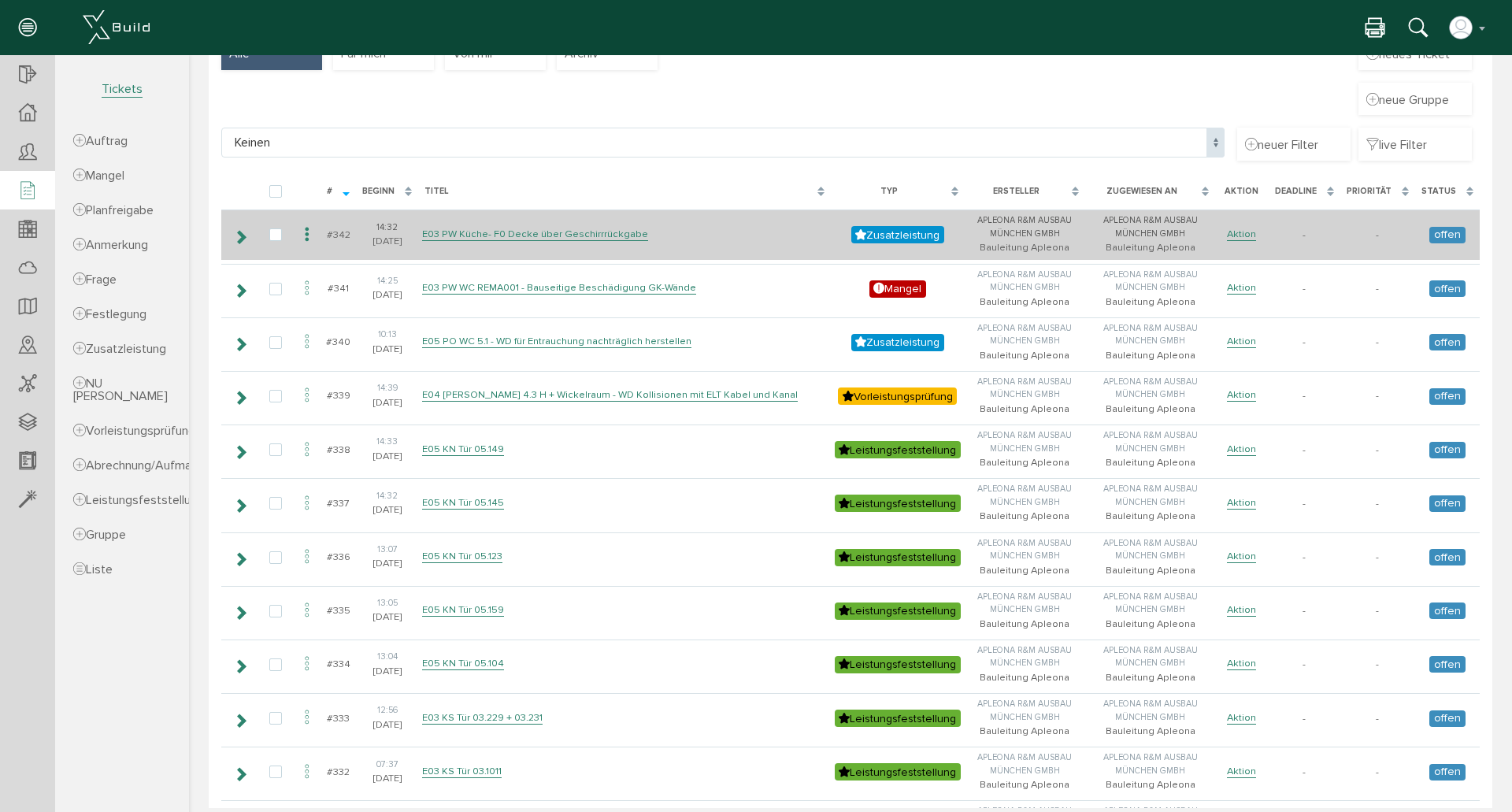
scroll to position [0, 0]
